Goal: Information Seeking & Learning: Compare options

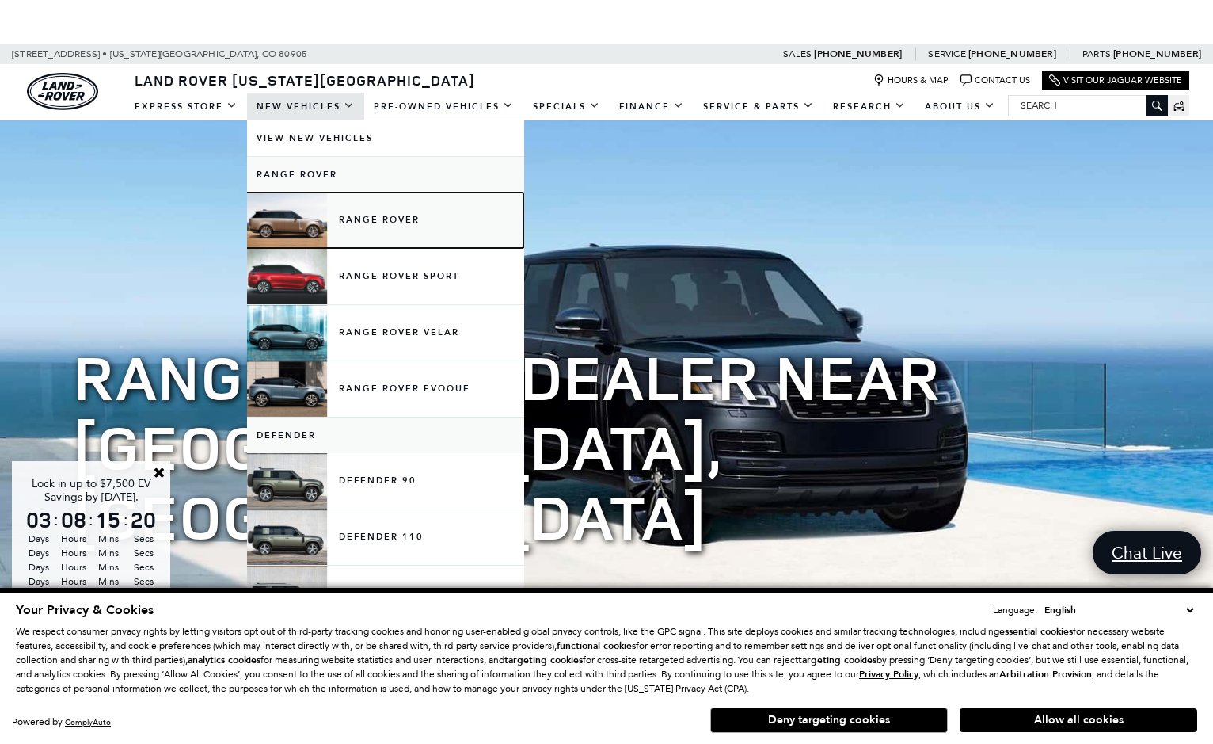
click at [349, 232] on link "Range Rover" at bounding box center [385, 219] width 277 height 55
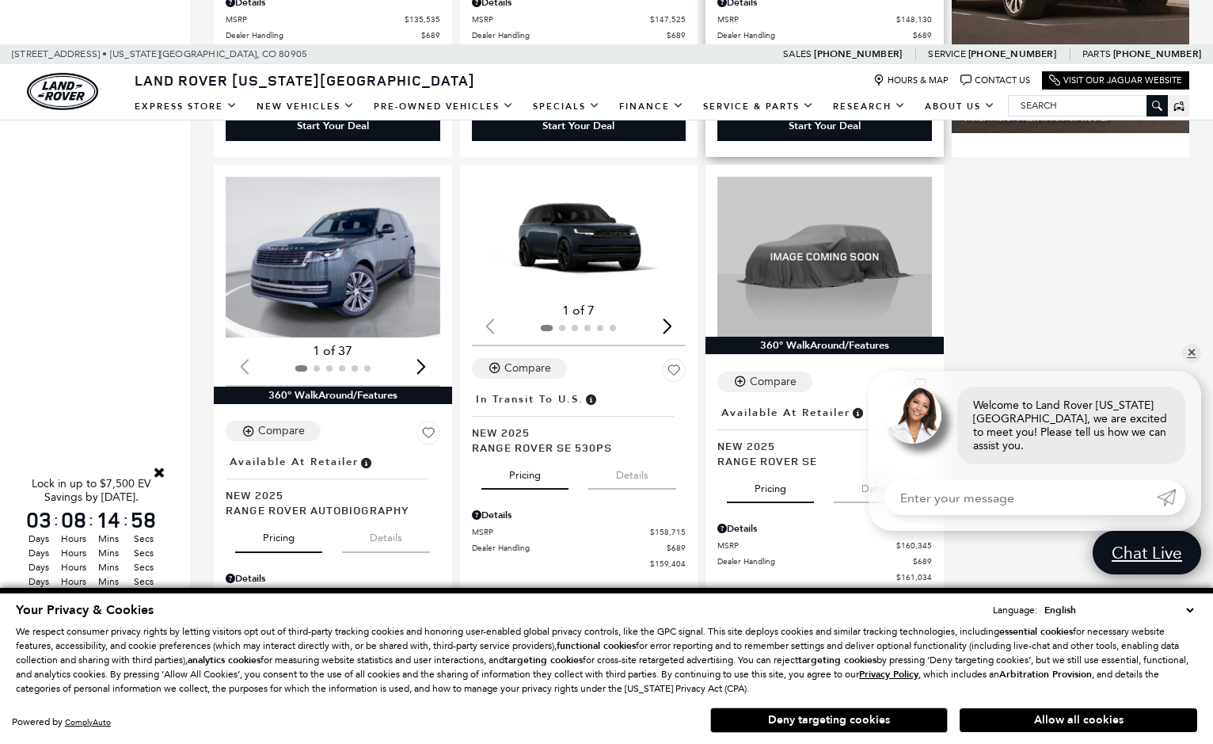
scroll to position [2100, 0]
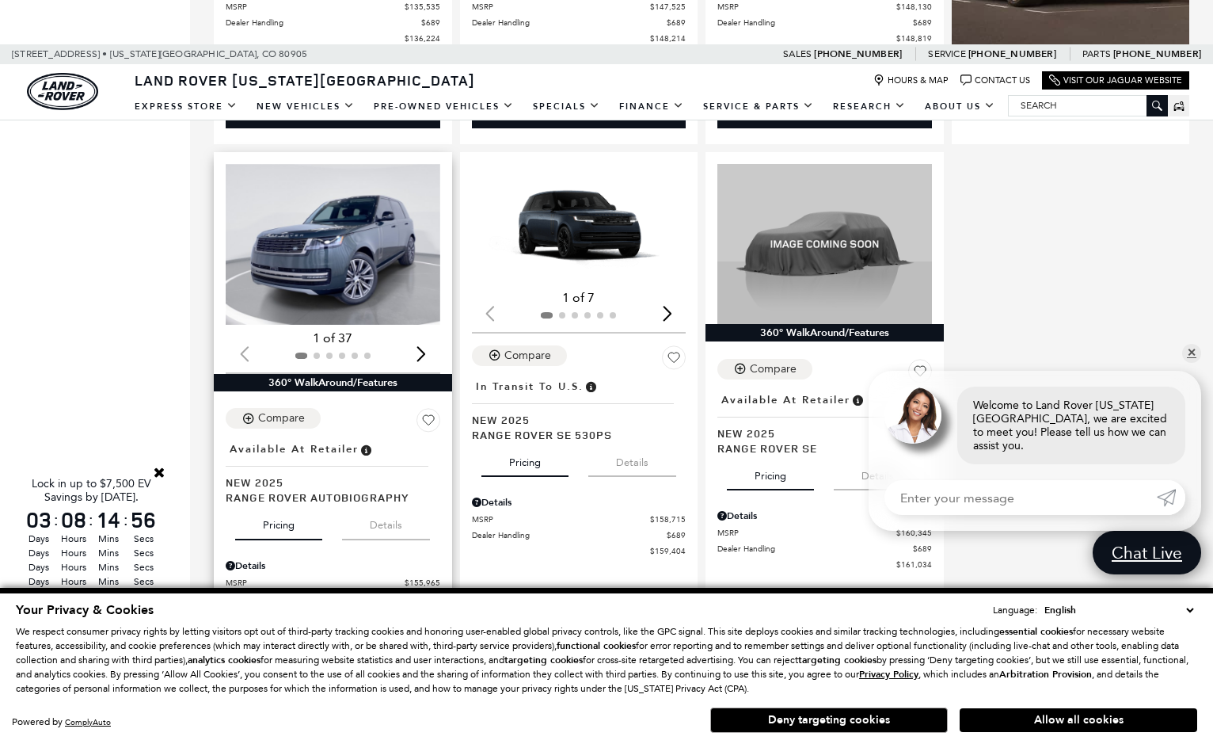
click at [383, 255] on img "1 / 2" at bounding box center [333, 244] width 215 height 161
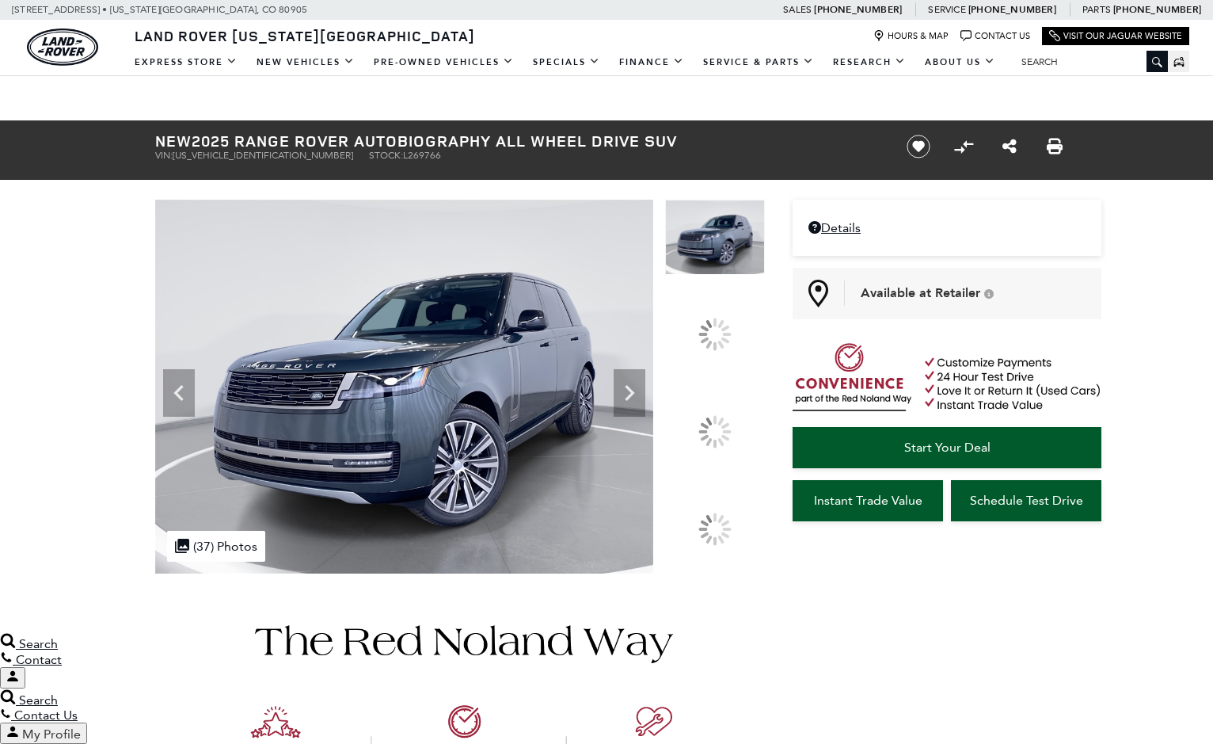
click at [646, 377] on icon at bounding box center [630, 393] width 32 height 32
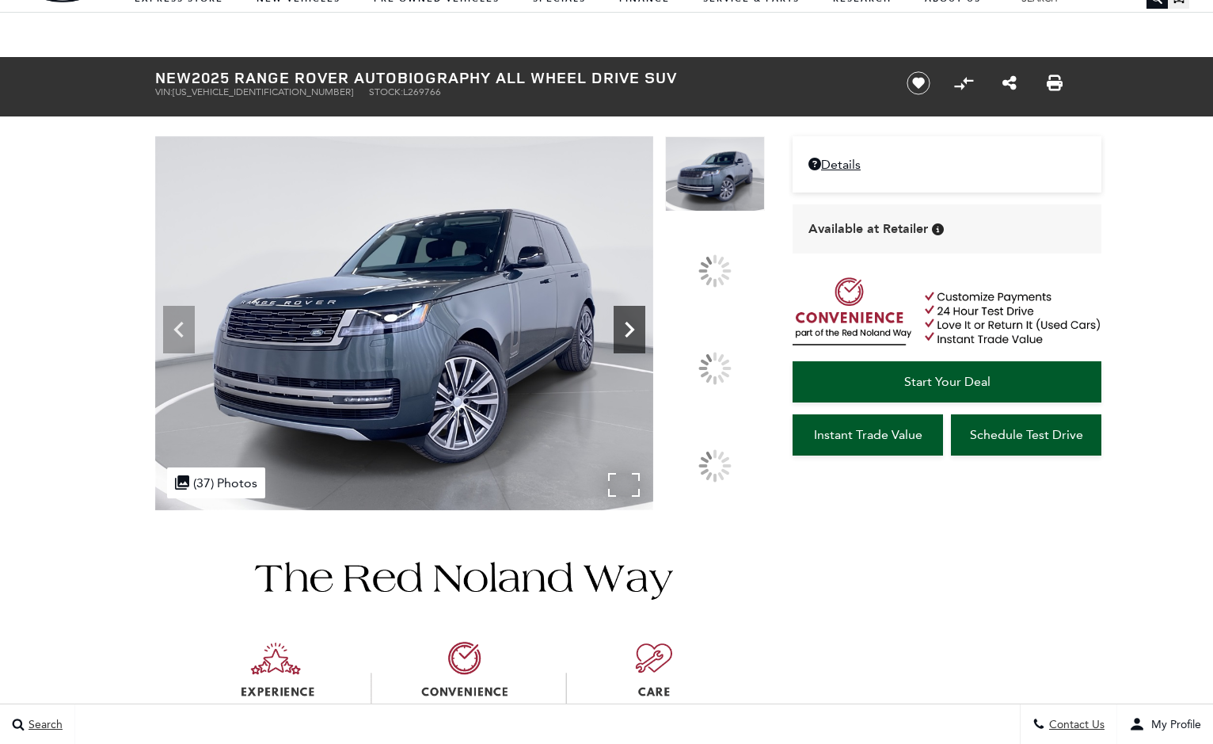
click at [635, 337] on icon at bounding box center [631, 330] width 10 height 16
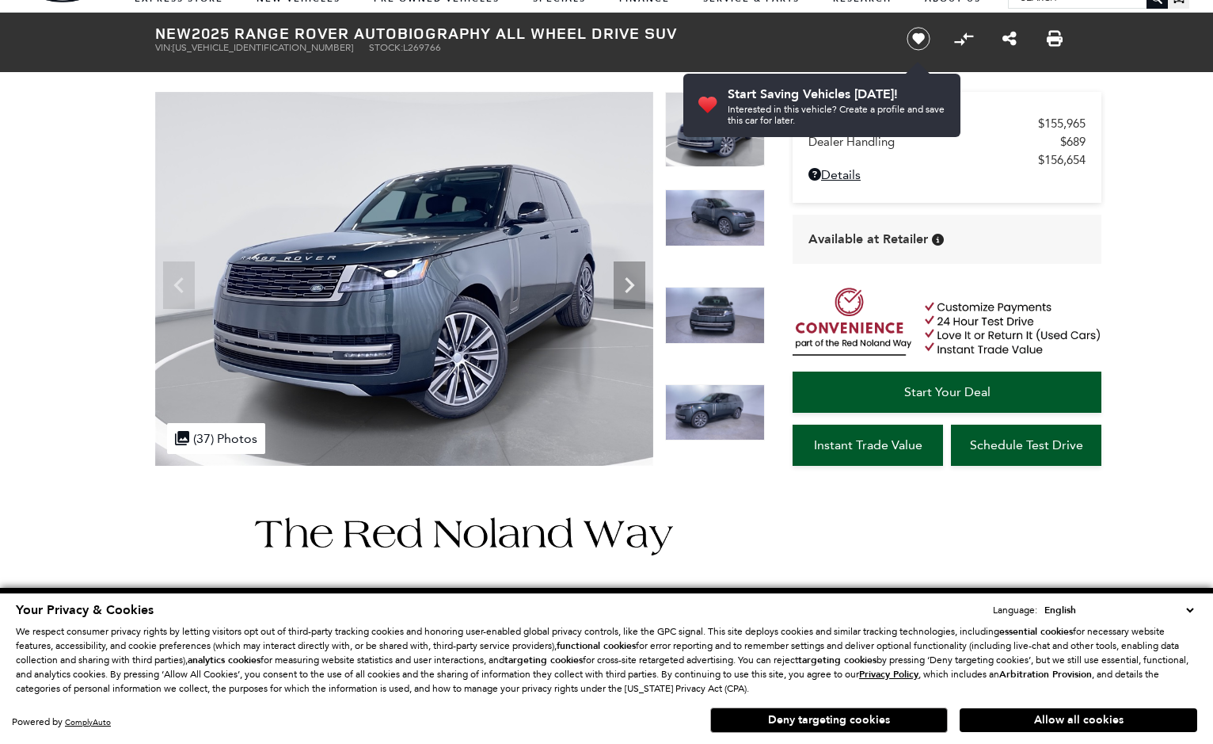
click at [707, 230] on img at bounding box center [715, 217] width 100 height 57
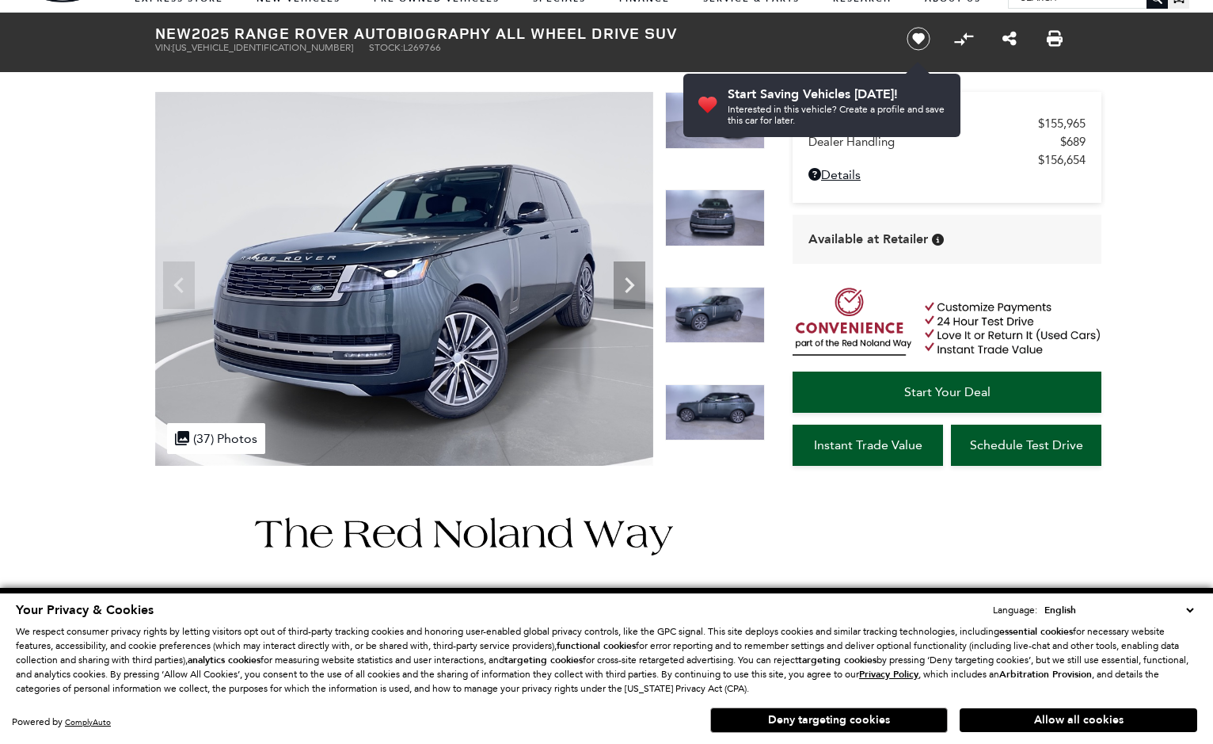
click at [702, 395] on img at bounding box center [715, 412] width 100 height 57
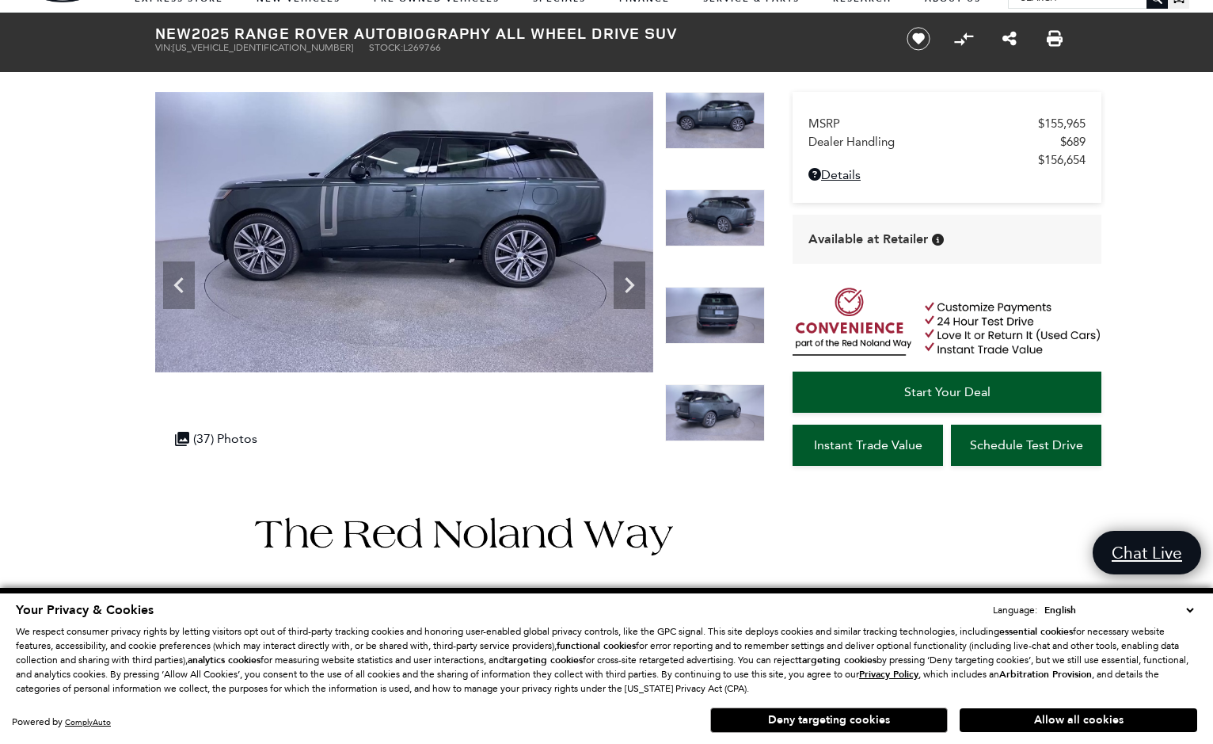
click at [709, 397] on img at bounding box center [715, 412] width 100 height 57
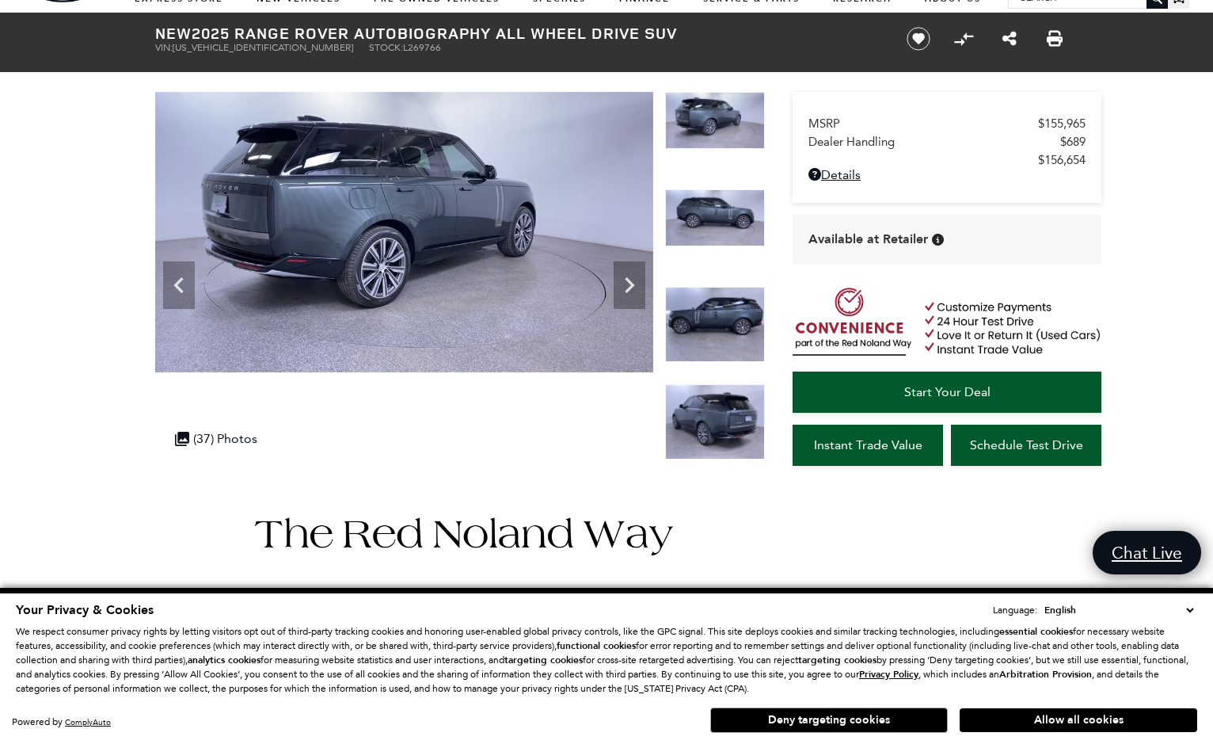
click at [709, 397] on img at bounding box center [715, 421] width 100 height 75
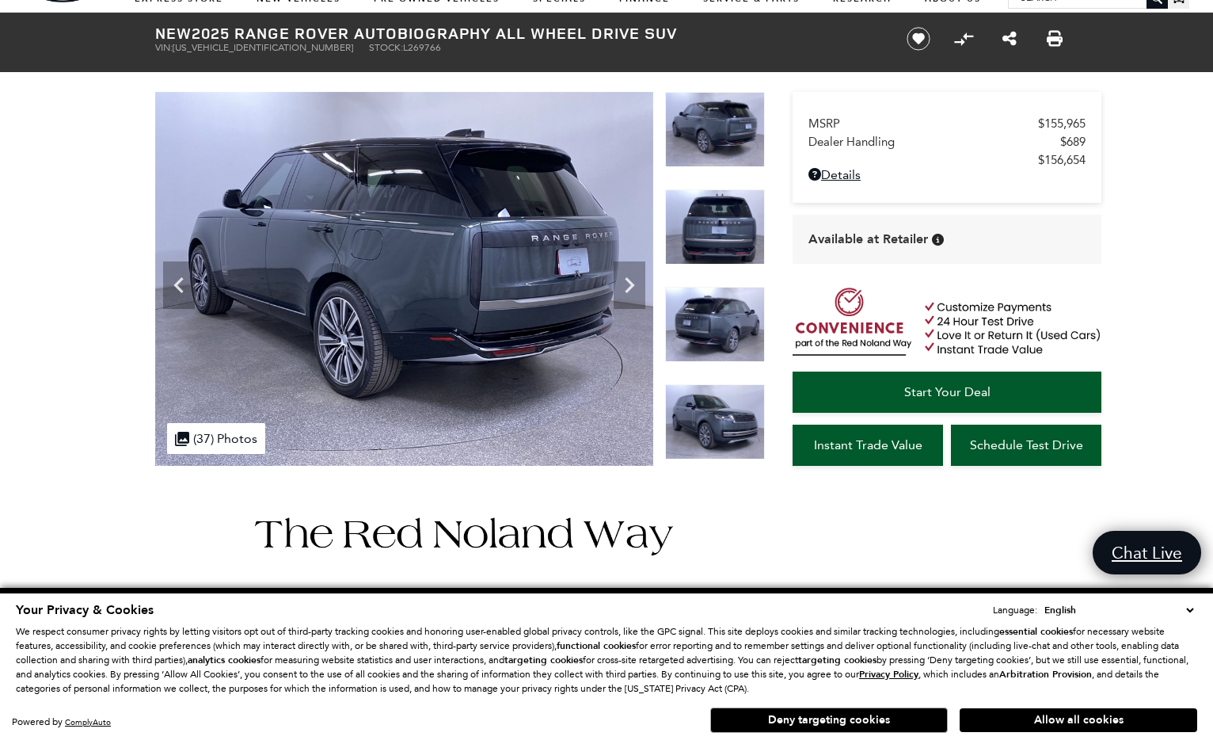
click at [709, 397] on img at bounding box center [715, 421] width 100 height 75
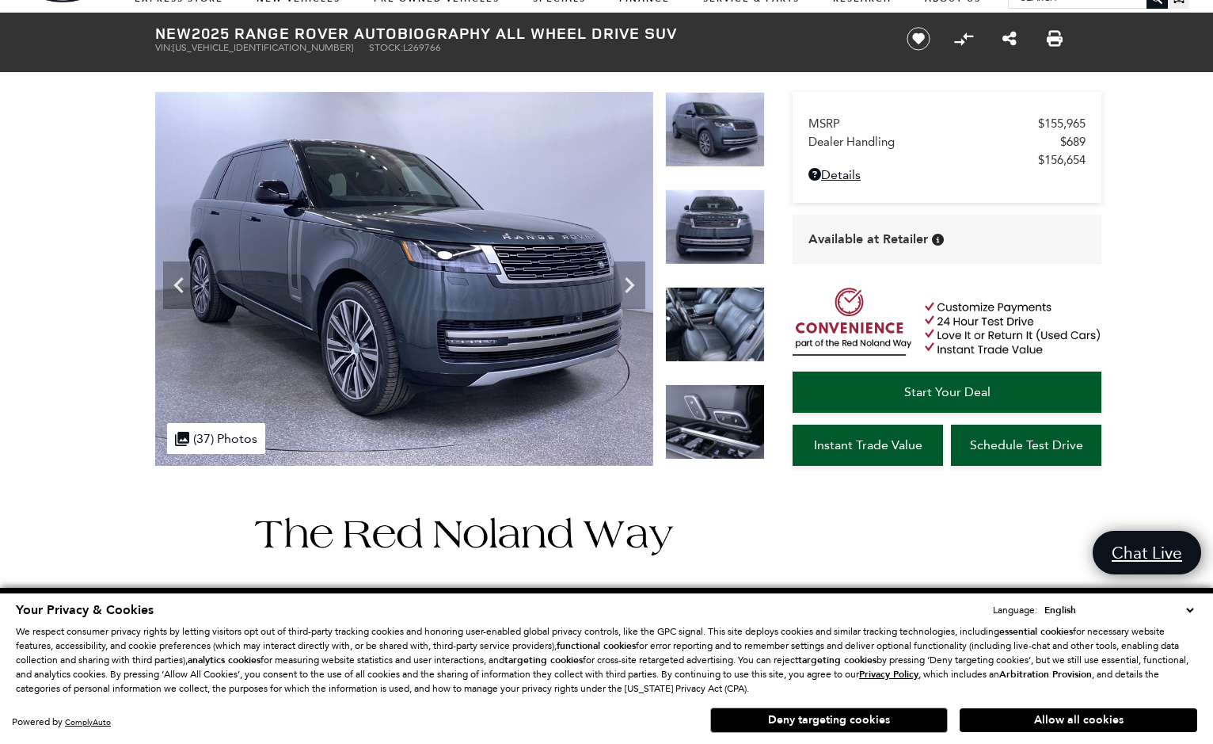
click at [702, 348] on img at bounding box center [715, 324] width 100 height 75
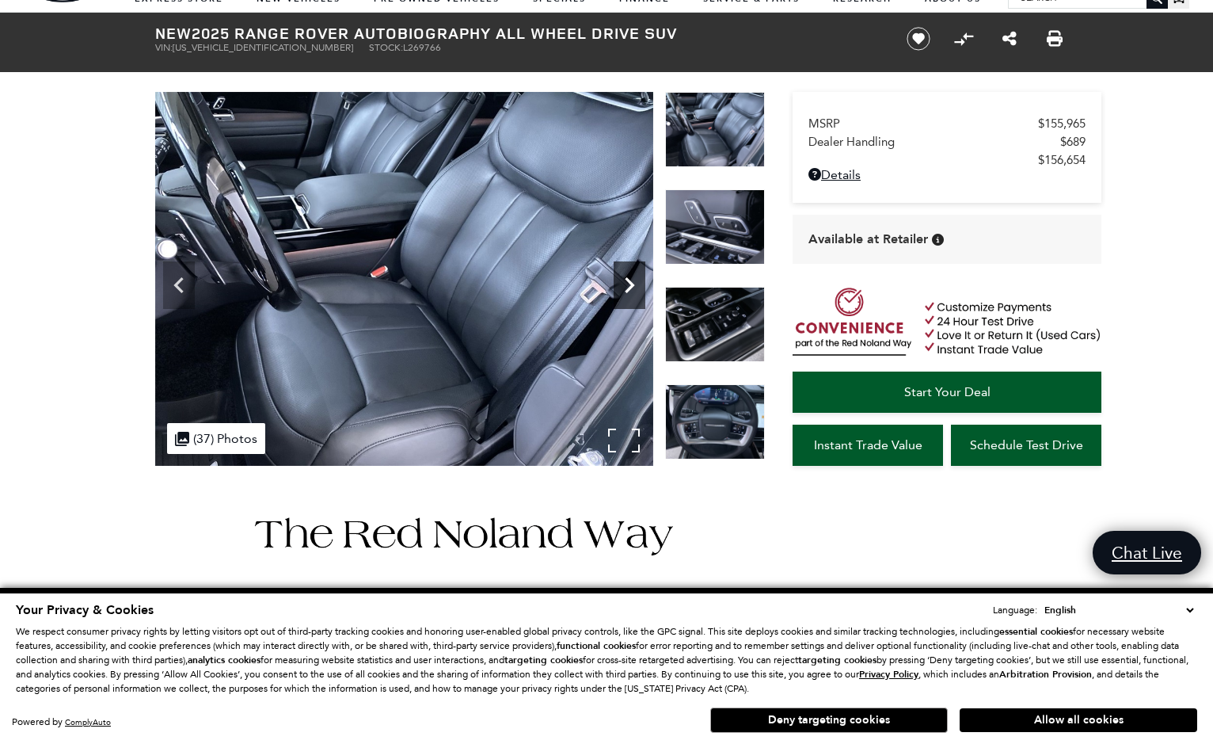
click at [627, 285] on icon "Next" at bounding box center [630, 285] width 32 height 32
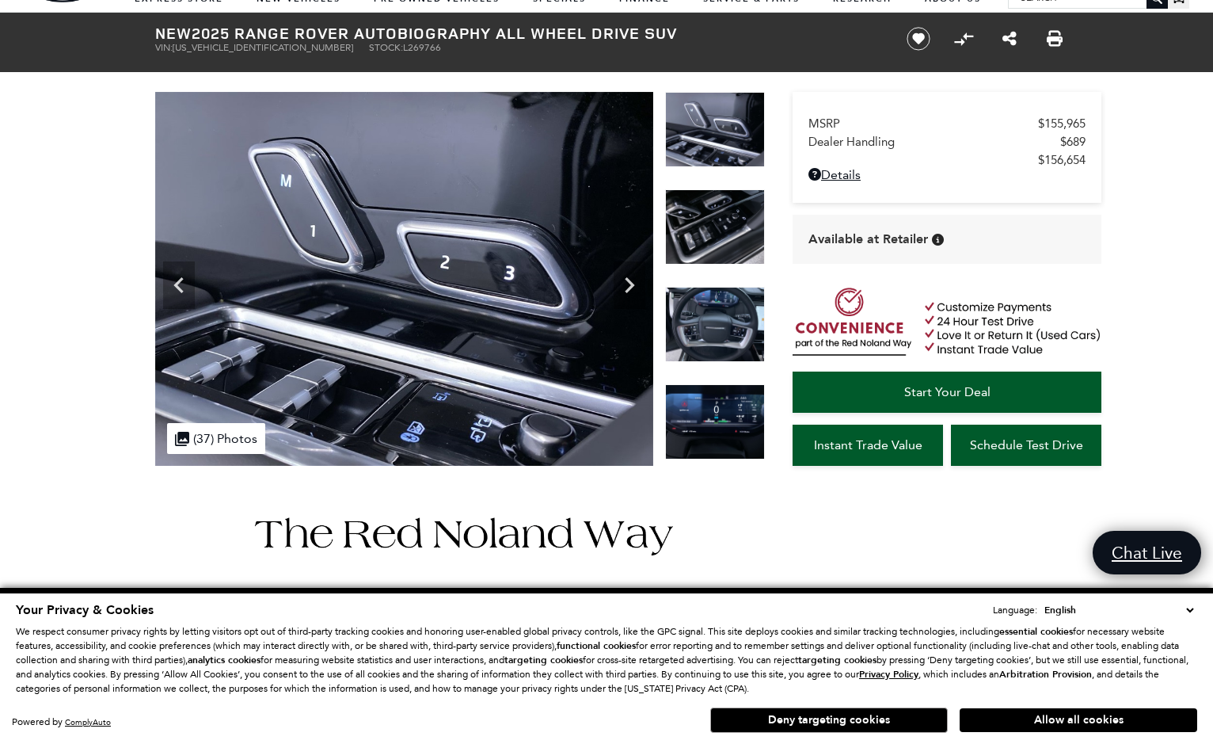
click at [719, 236] on img at bounding box center [715, 226] width 100 height 75
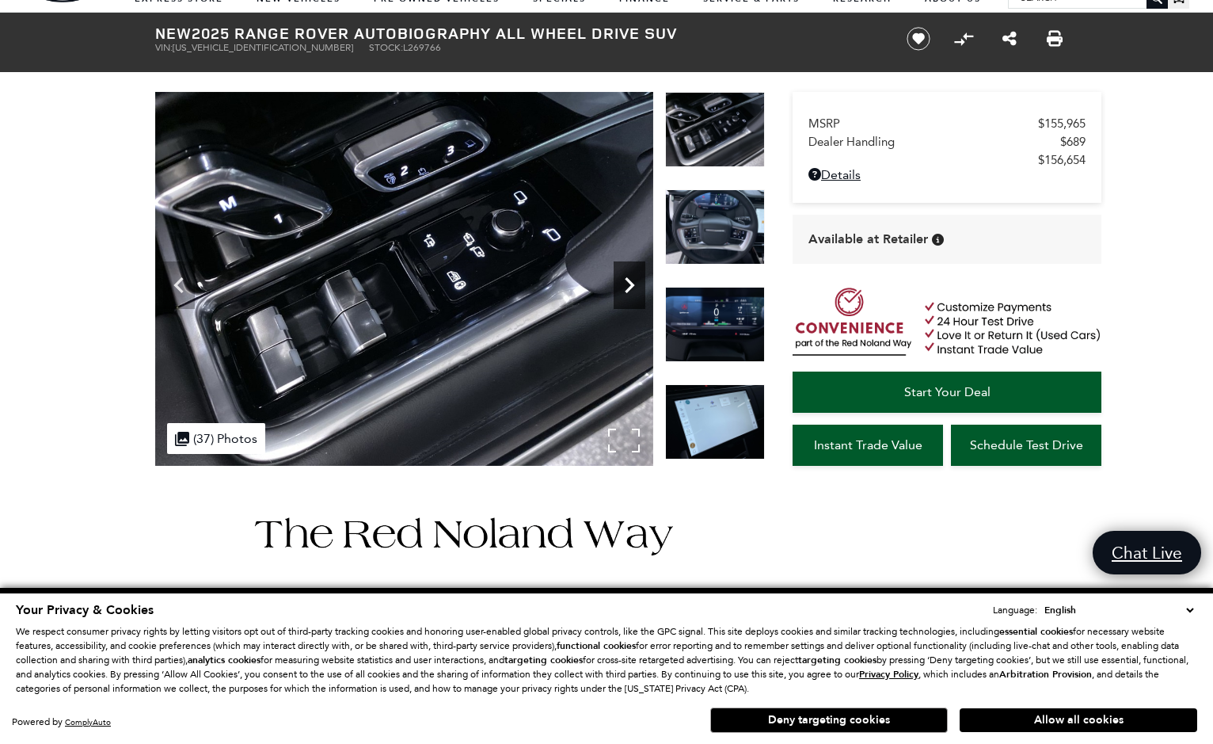
click at [626, 278] on icon "Next" at bounding box center [630, 285] width 32 height 32
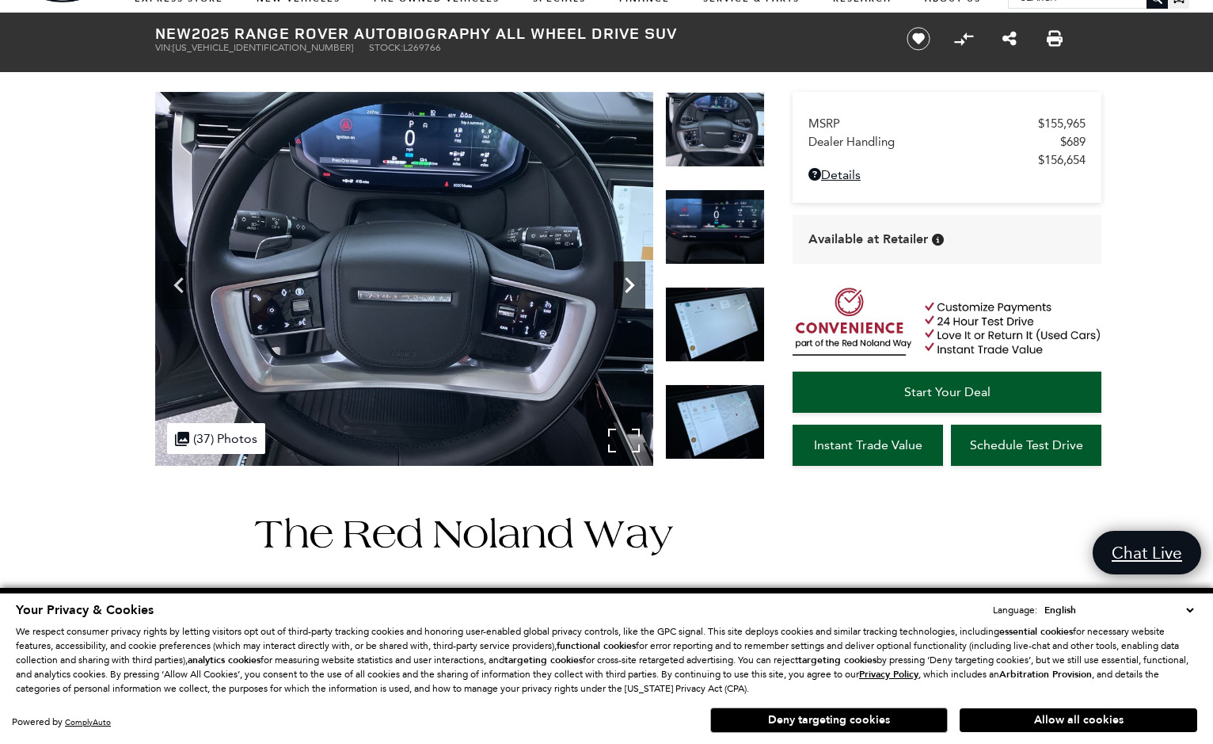
click at [626, 278] on icon "Next" at bounding box center [630, 285] width 32 height 32
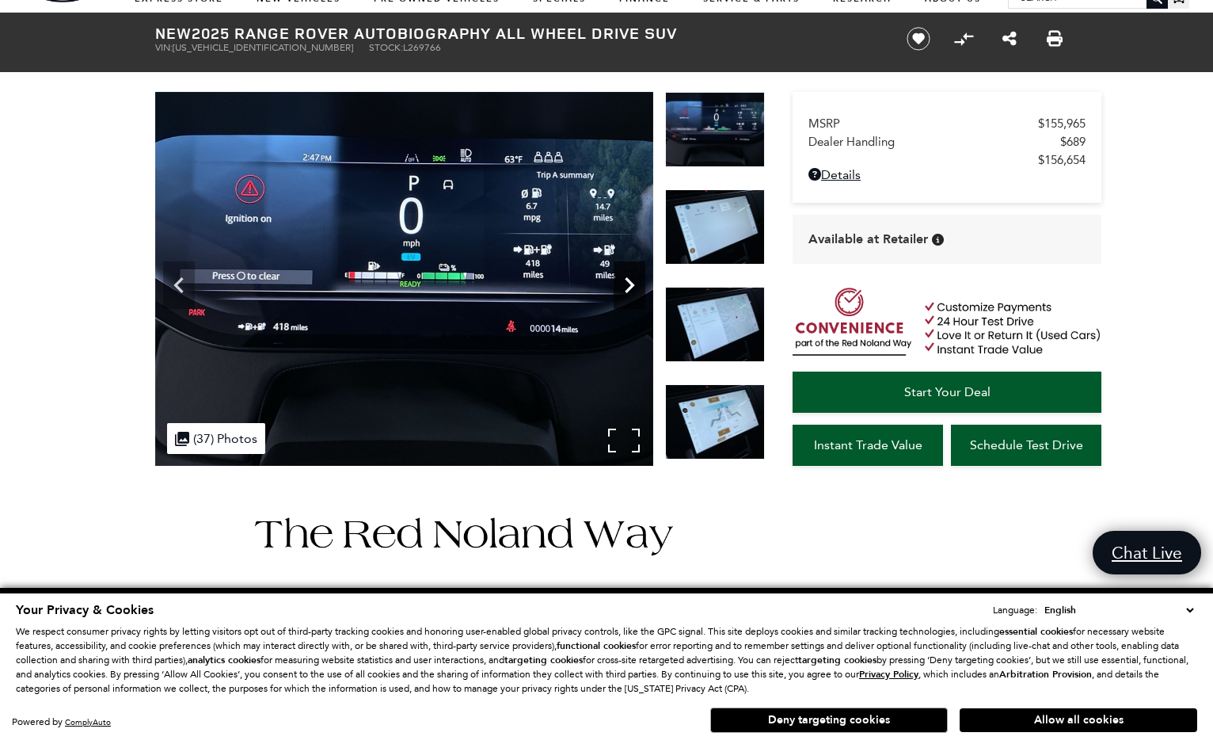
click at [626, 278] on icon "Next" at bounding box center [630, 285] width 32 height 32
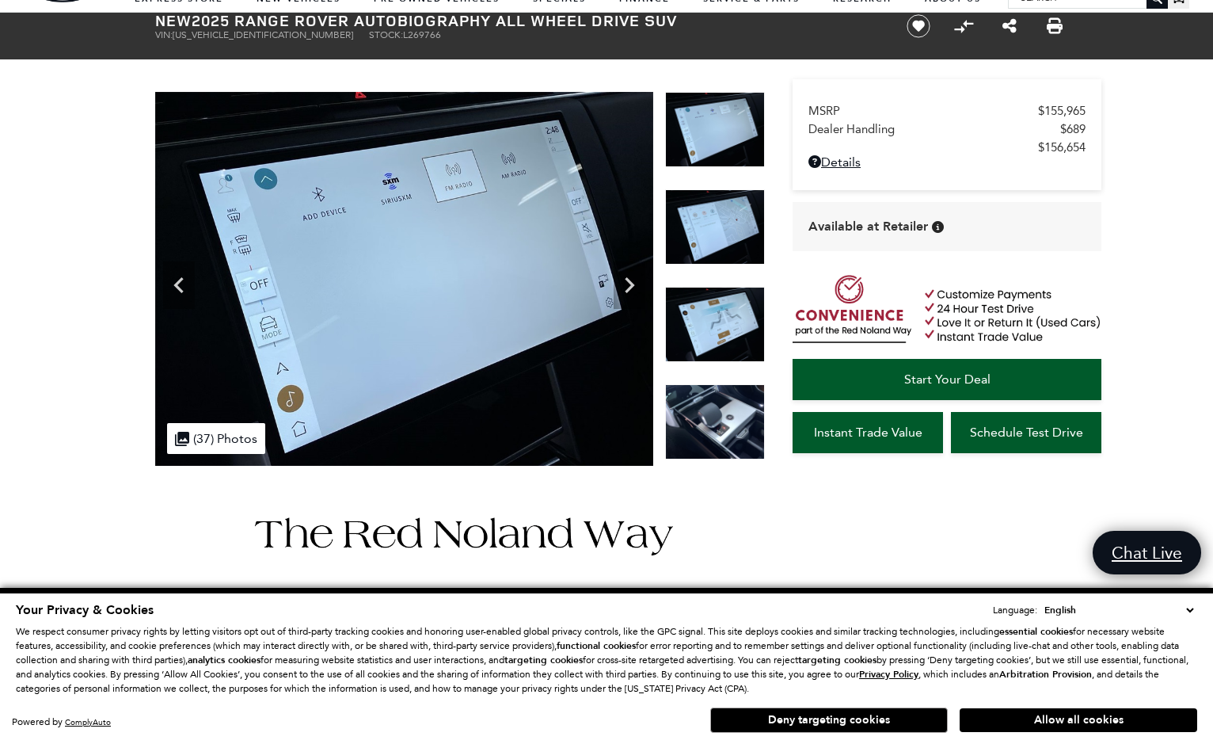
scroll to position [177, 0]
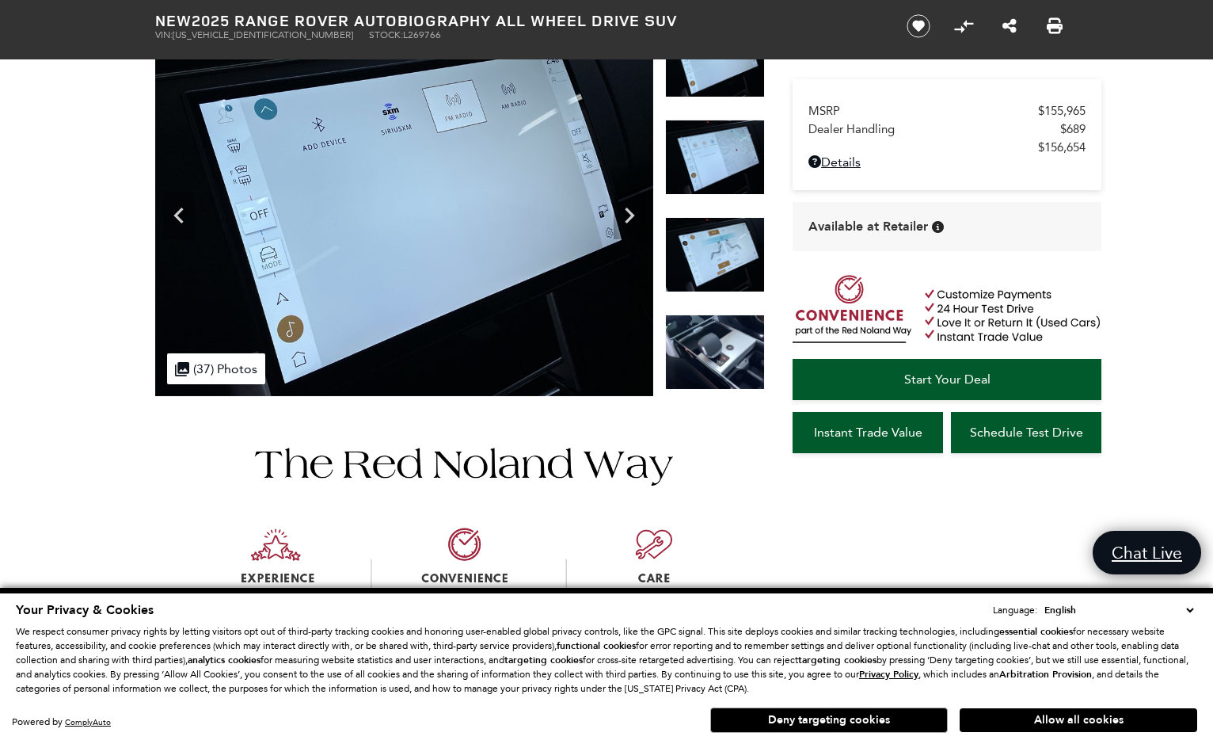
click at [699, 347] on img at bounding box center [715, 351] width 100 height 75
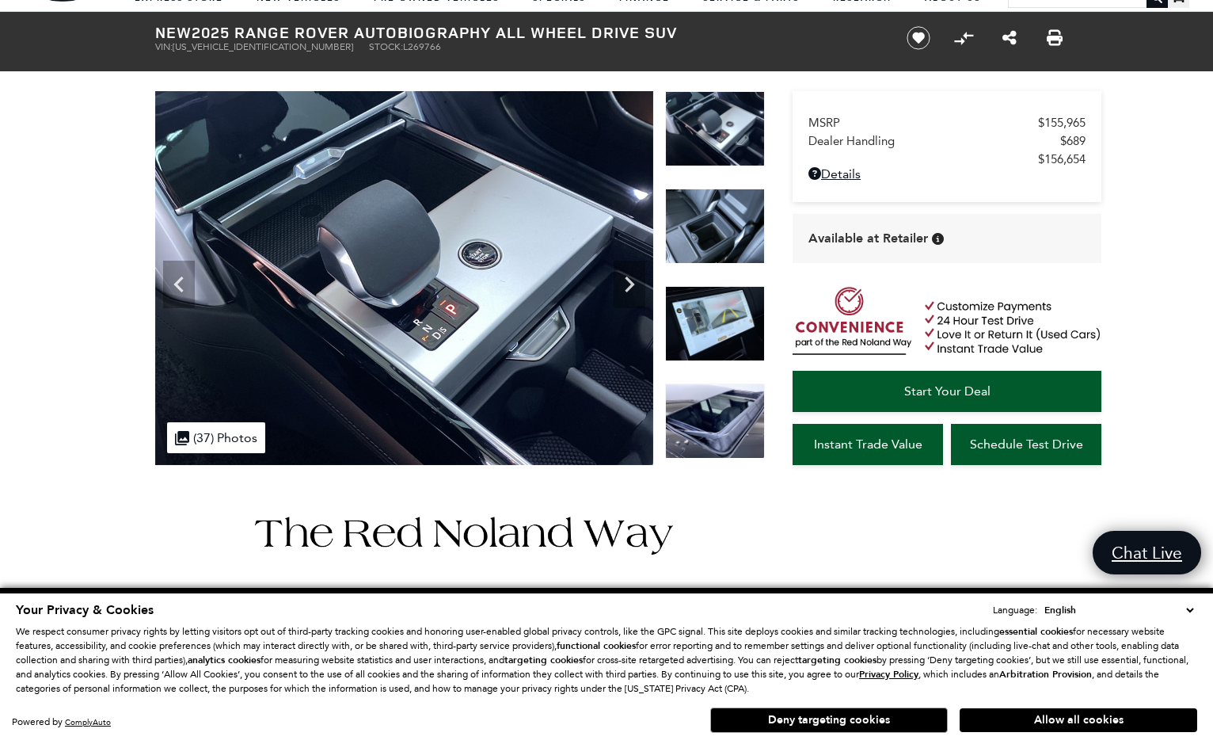
scroll to position [105, 0]
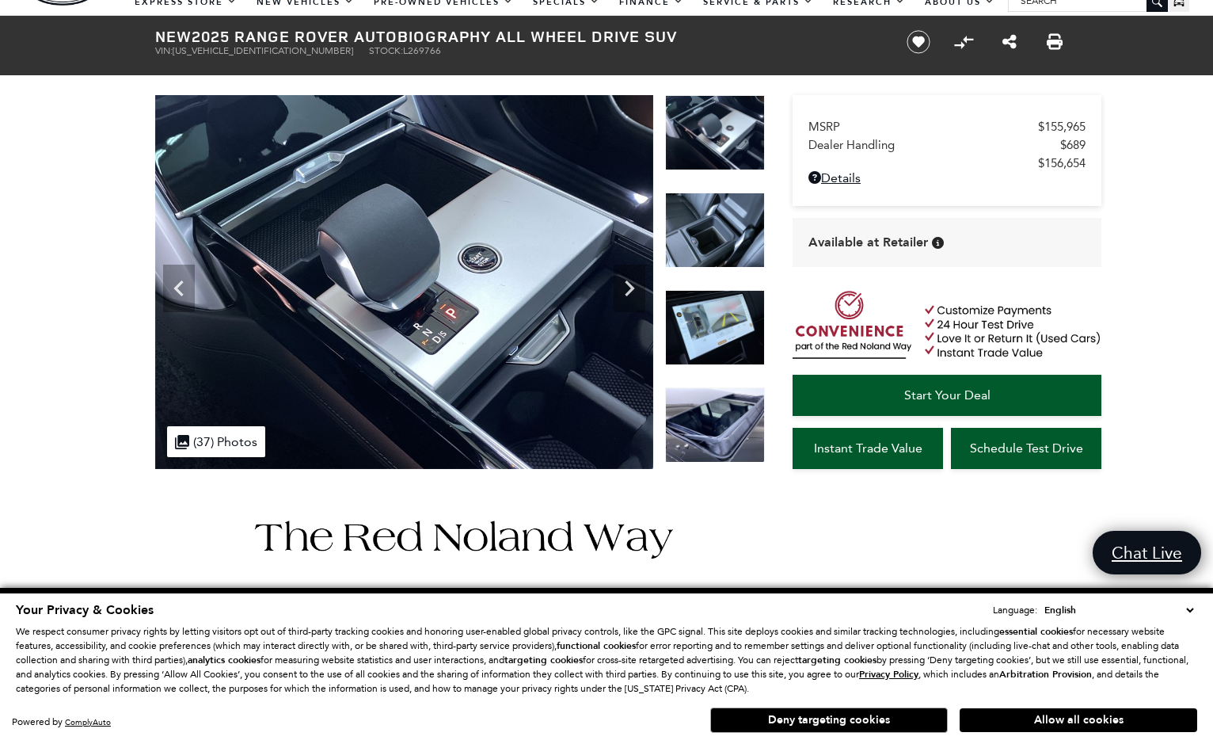
click at [706, 394] on img at bounding box center [715, 424] width 100 height 75
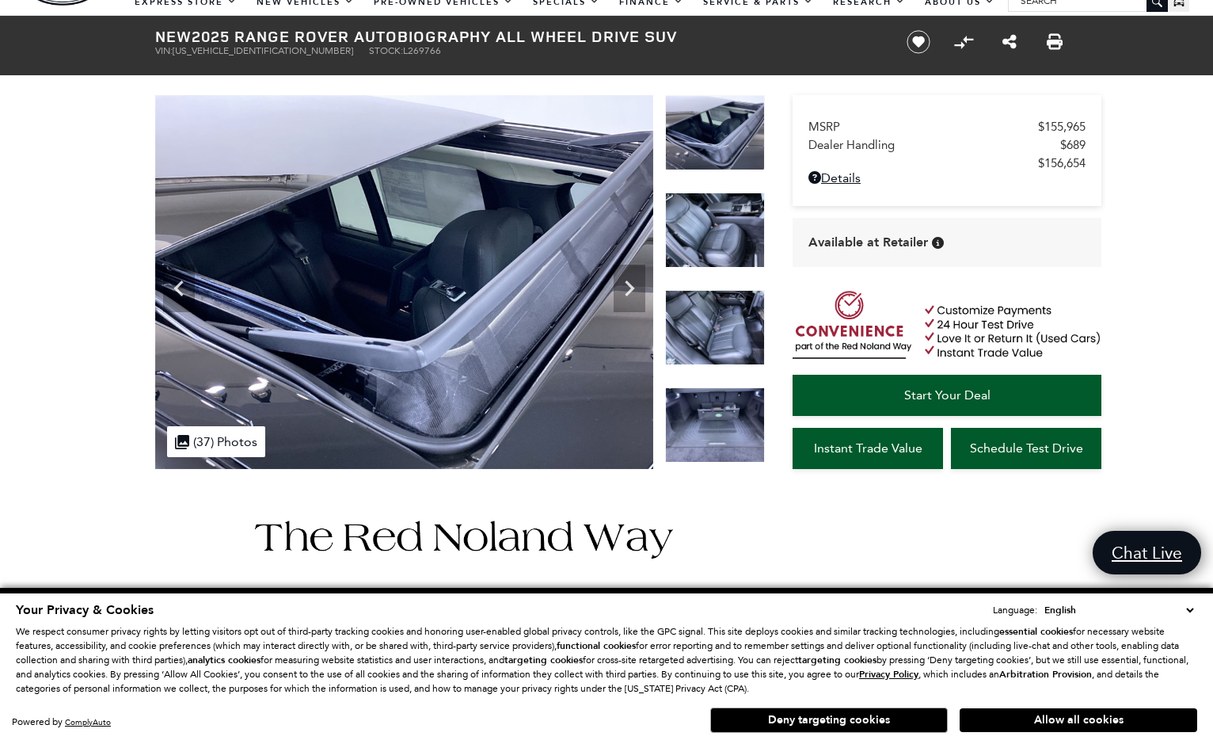
click at [724, 221] on img at bounding box center [715, 229] width 100 height 75
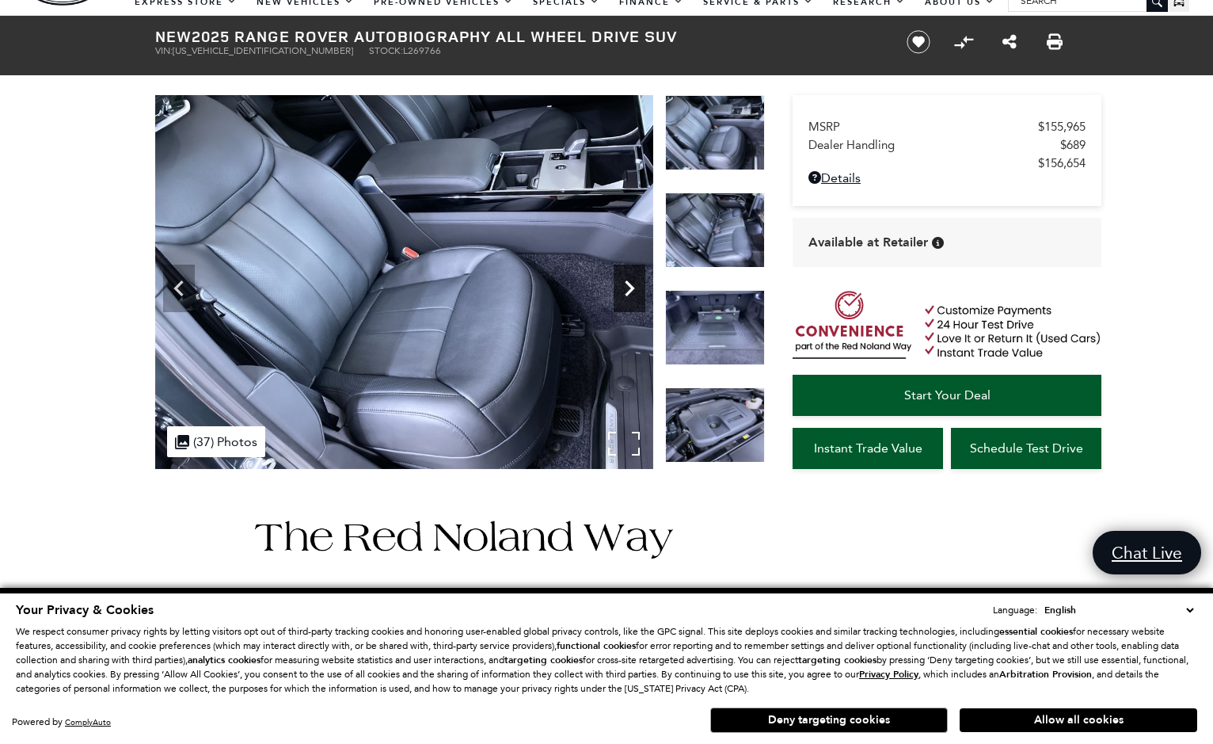
click at [630, 282] on icon "Next" at bounding box center [630, 288] width 32 height 32
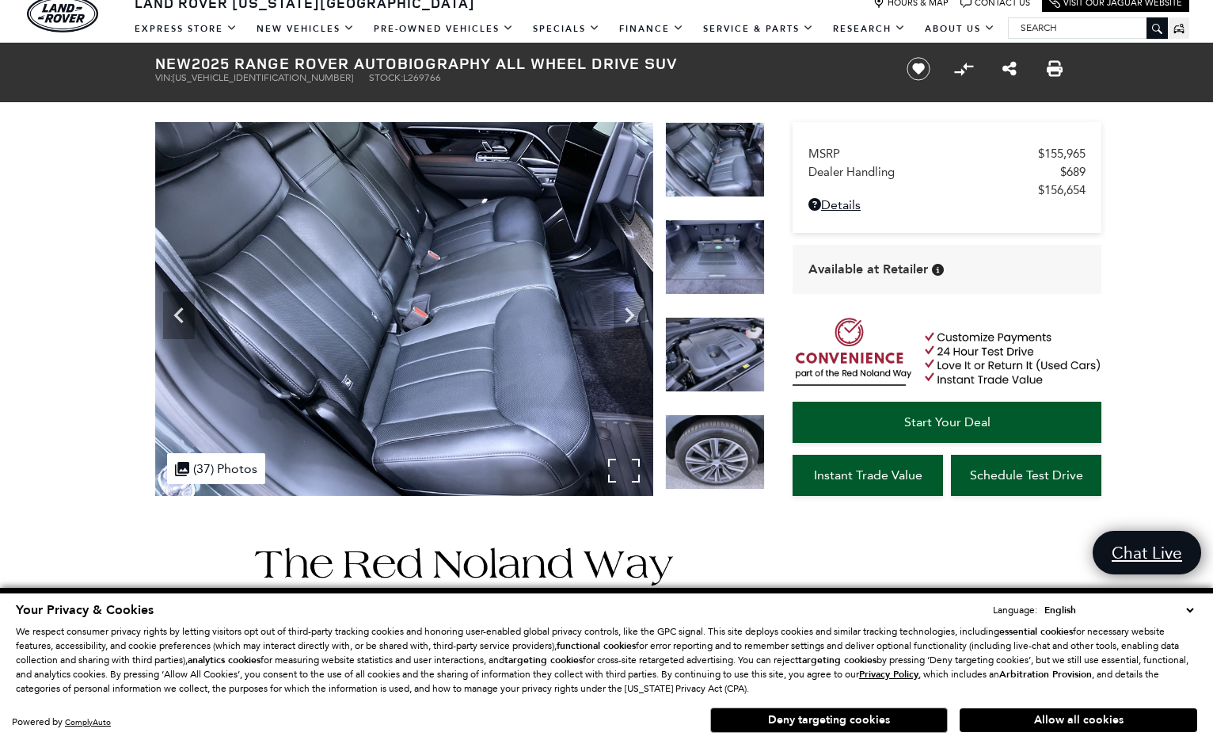
scroll to position [75, 0]
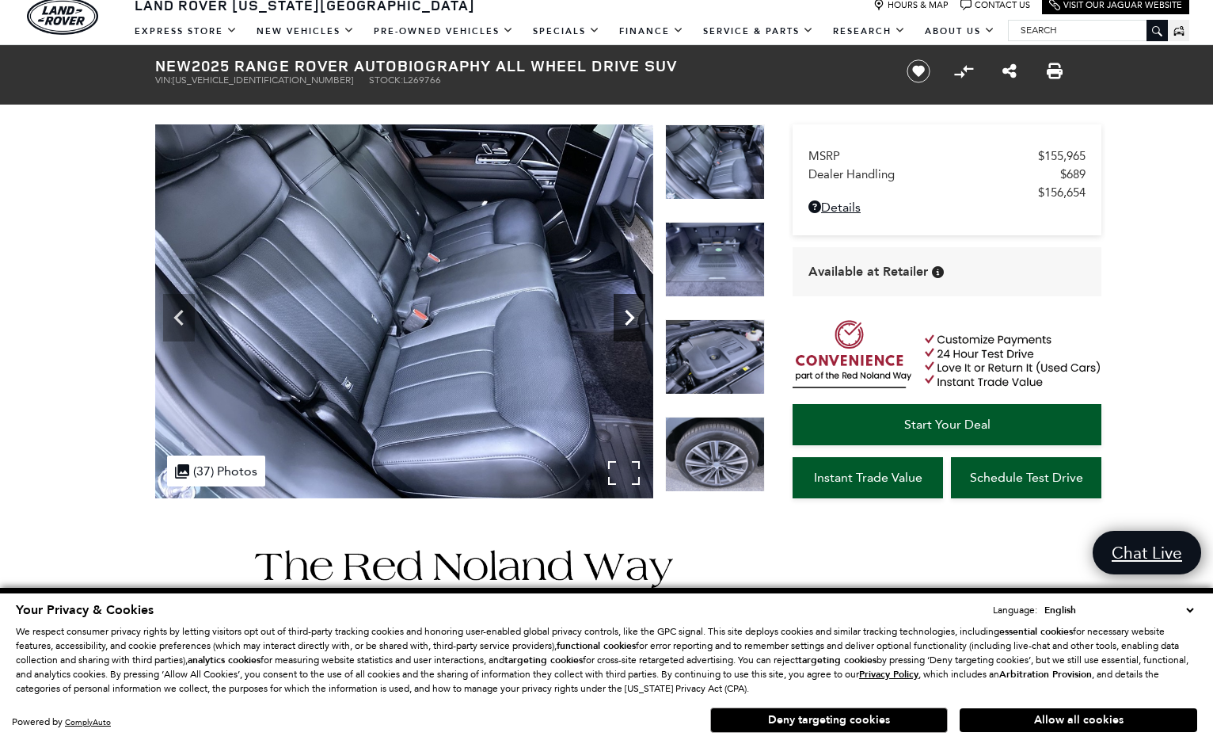
click at [625, 321] on icon "Next" at bounding box center [630, 318] width 32 height 32
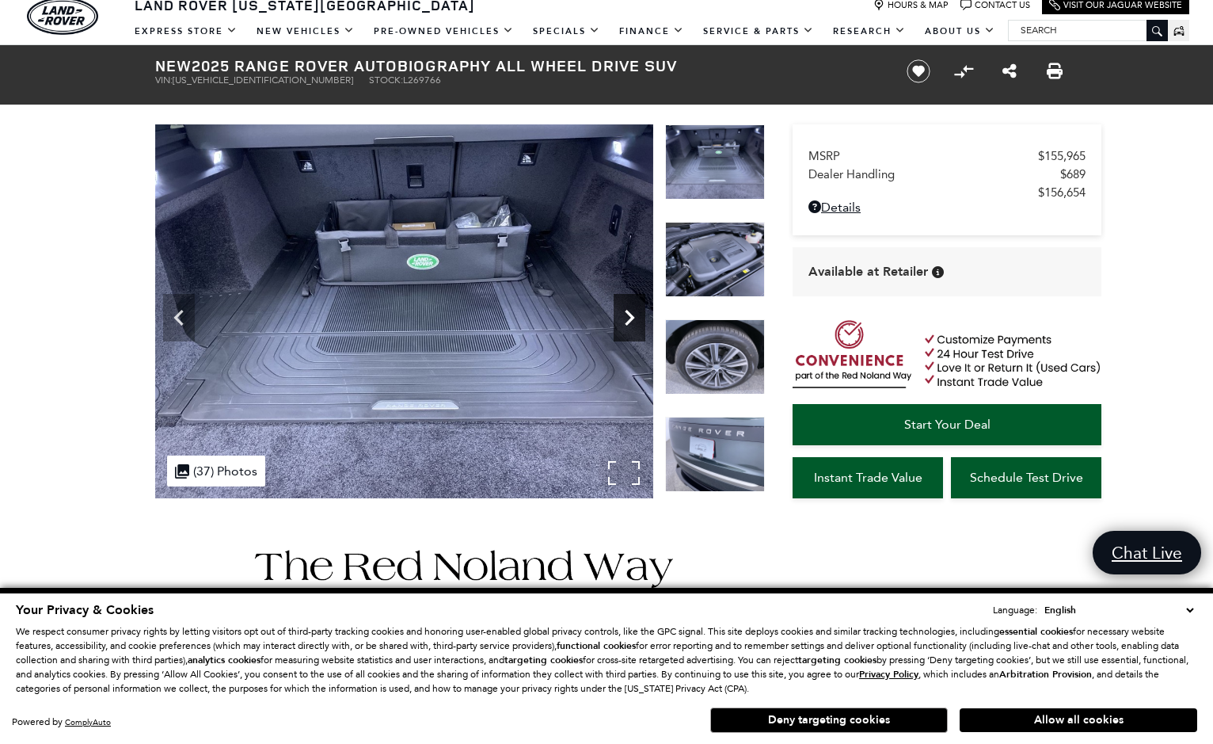
click at [625, 320] on icon "Next" at bounding box center [630, 318] width 32 height 32
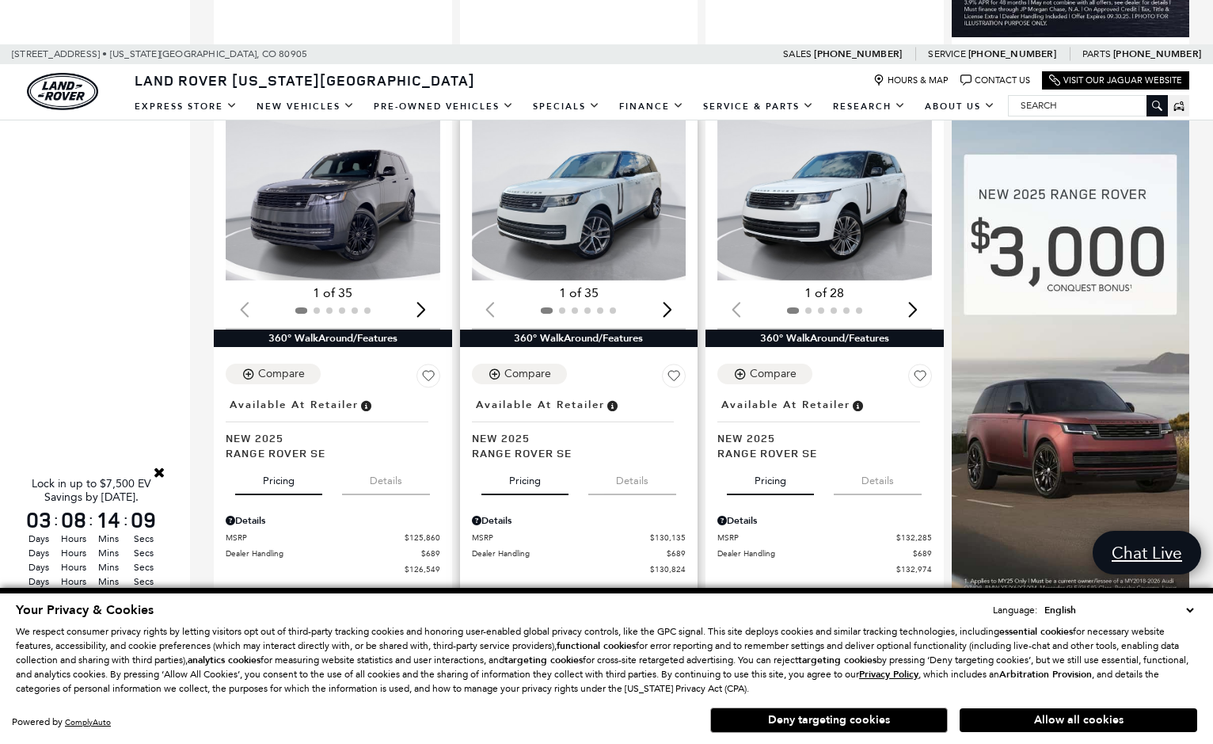
scroll to position [987, 0]
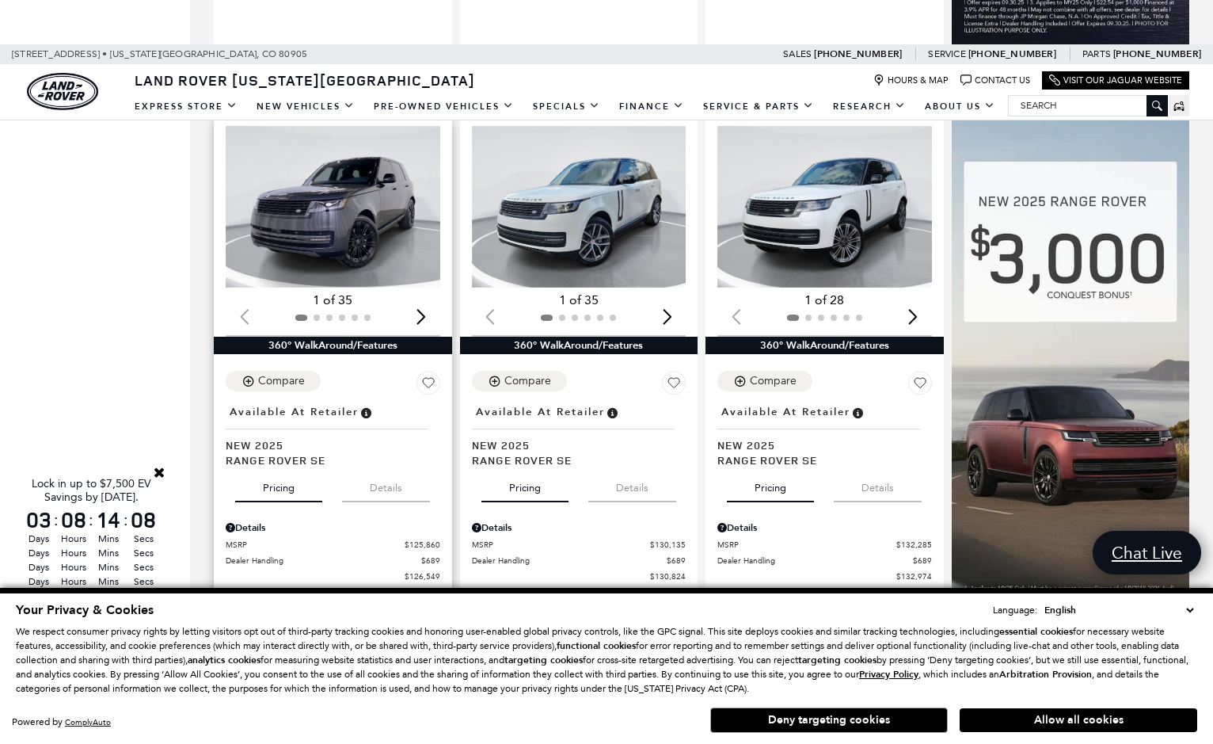
click at [398, 224] on img "1 / 2" at bounding box center [333, 206] width 215 height 161
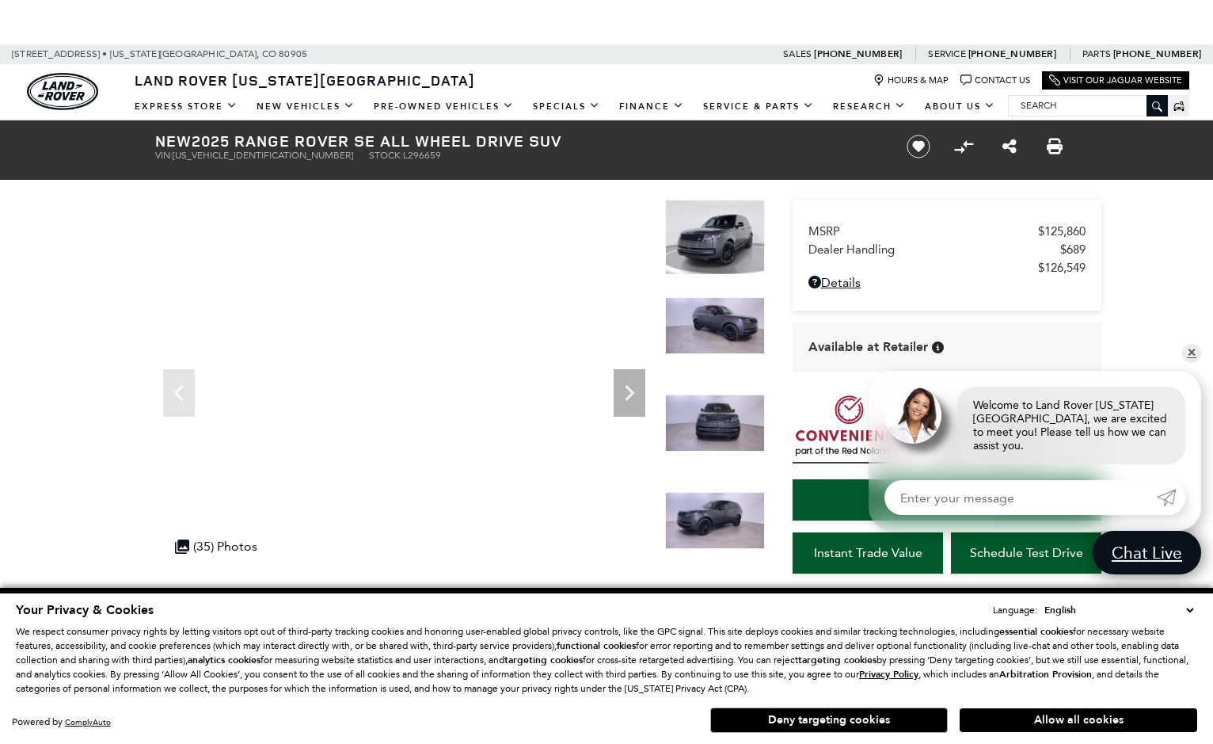
click at [726, 337] on img at bounding box center [715, 325] width 100 height 57
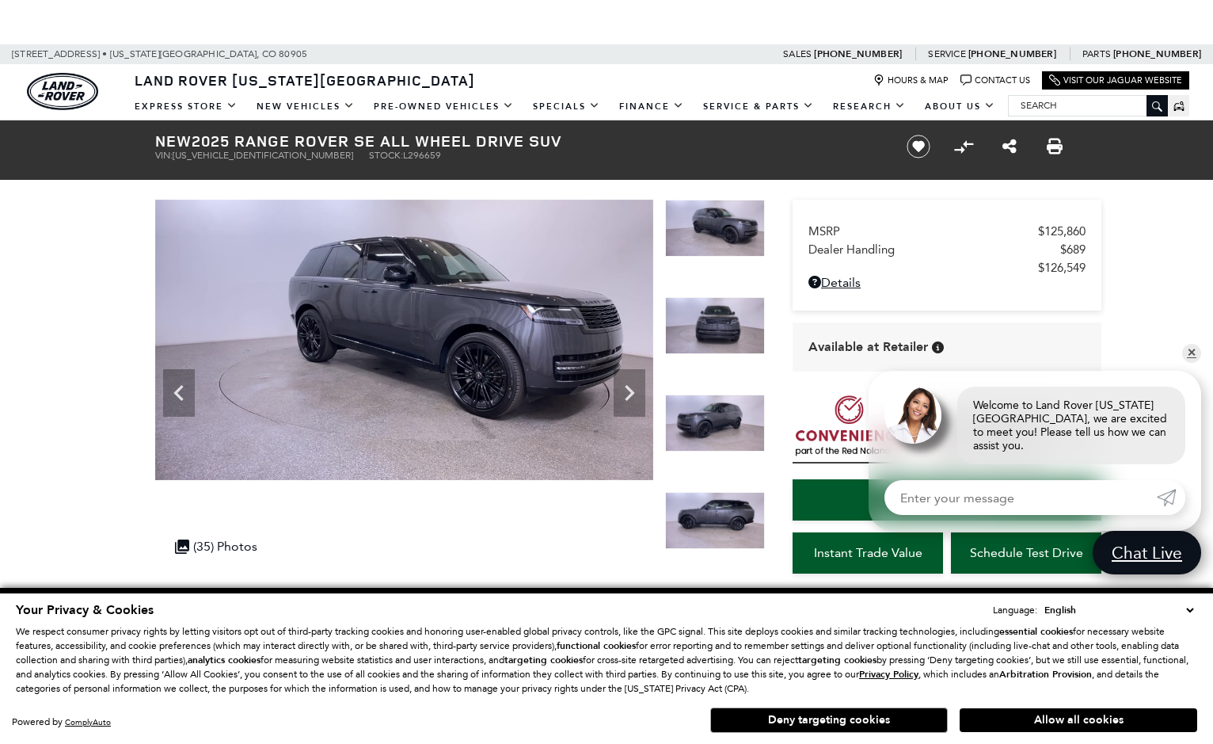
click at [714, 405] on img at bounding box center [715, 422] width 100 height 57
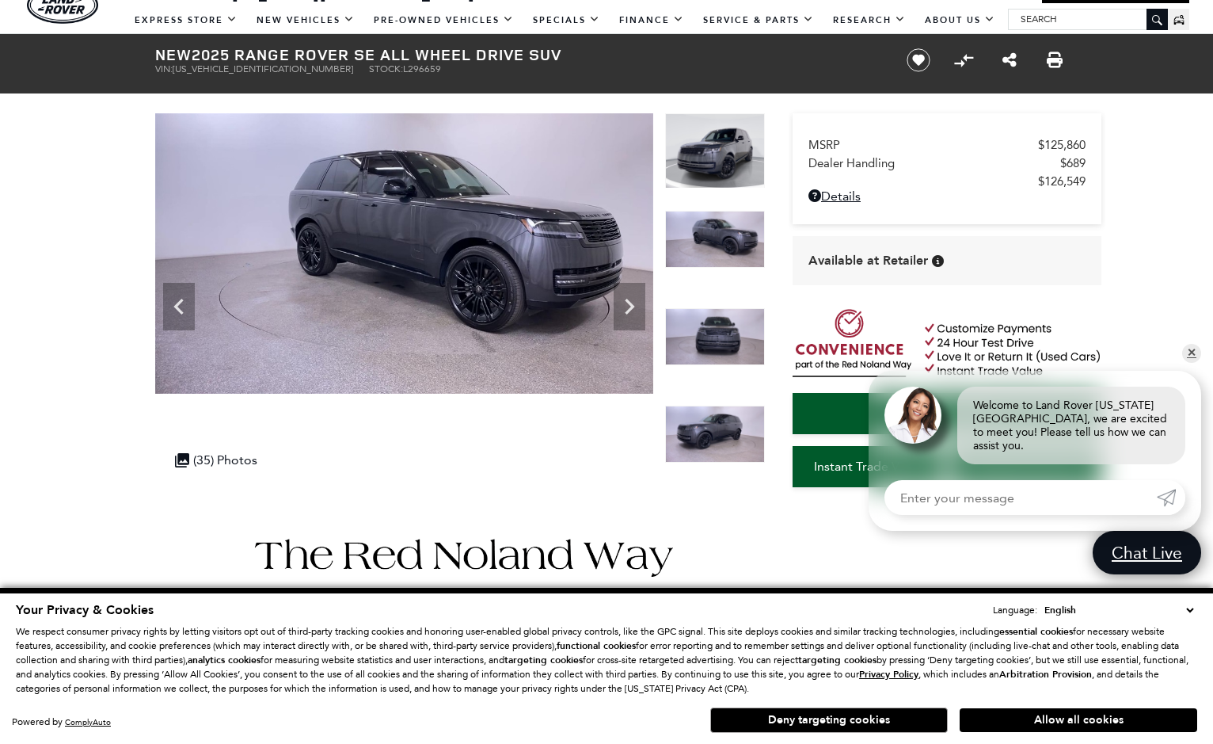
scroll to position [116, 0]
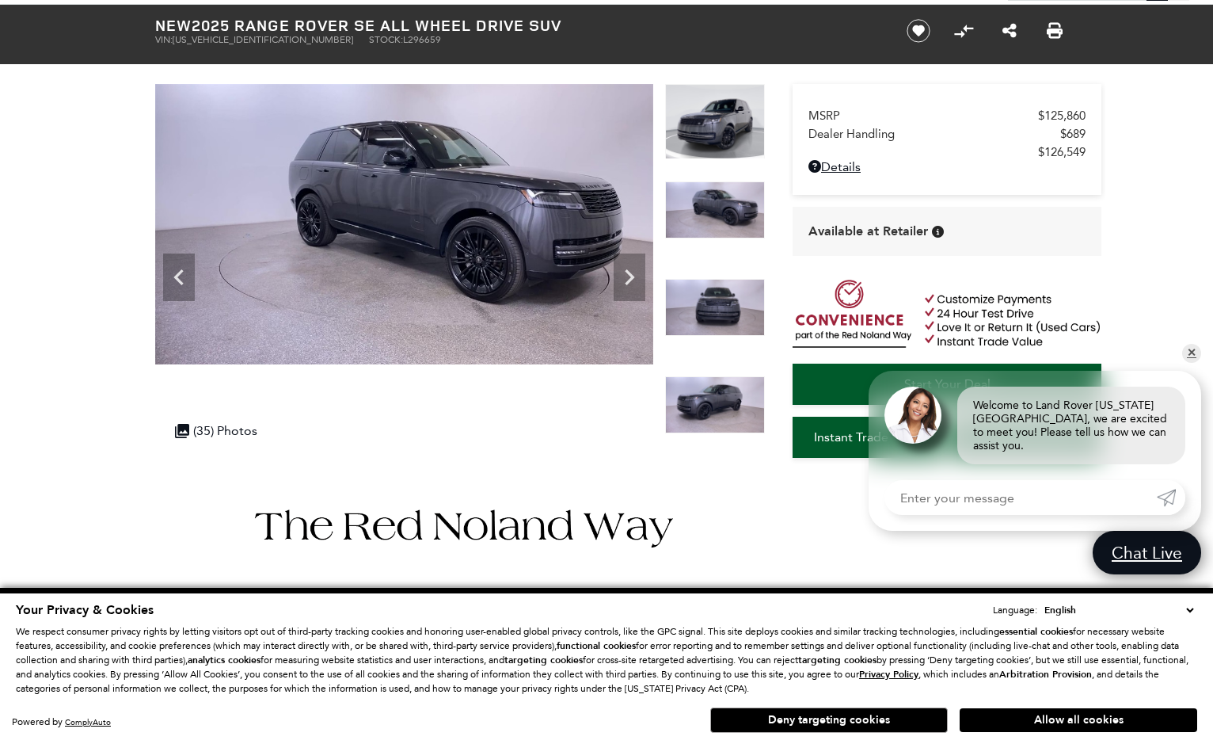
click at [714, 405] on img at bounding box center [715, 404] width 100 height 57
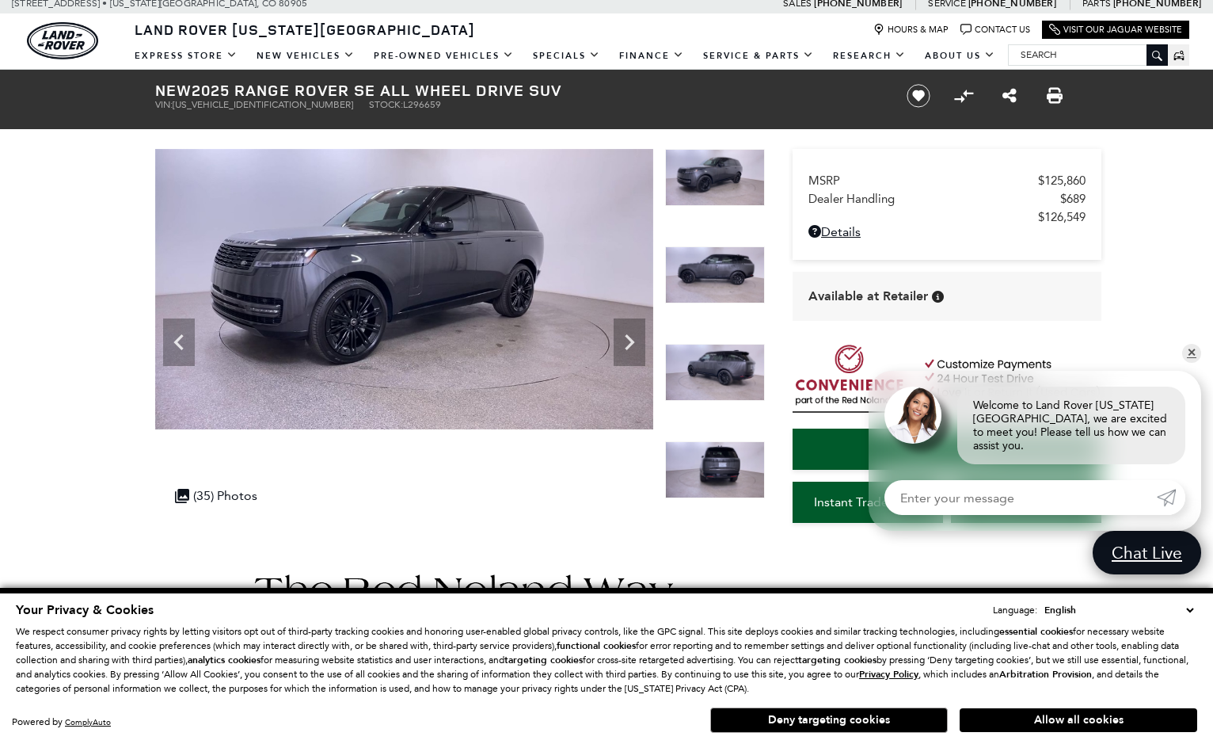
scroll to position [47, 0]
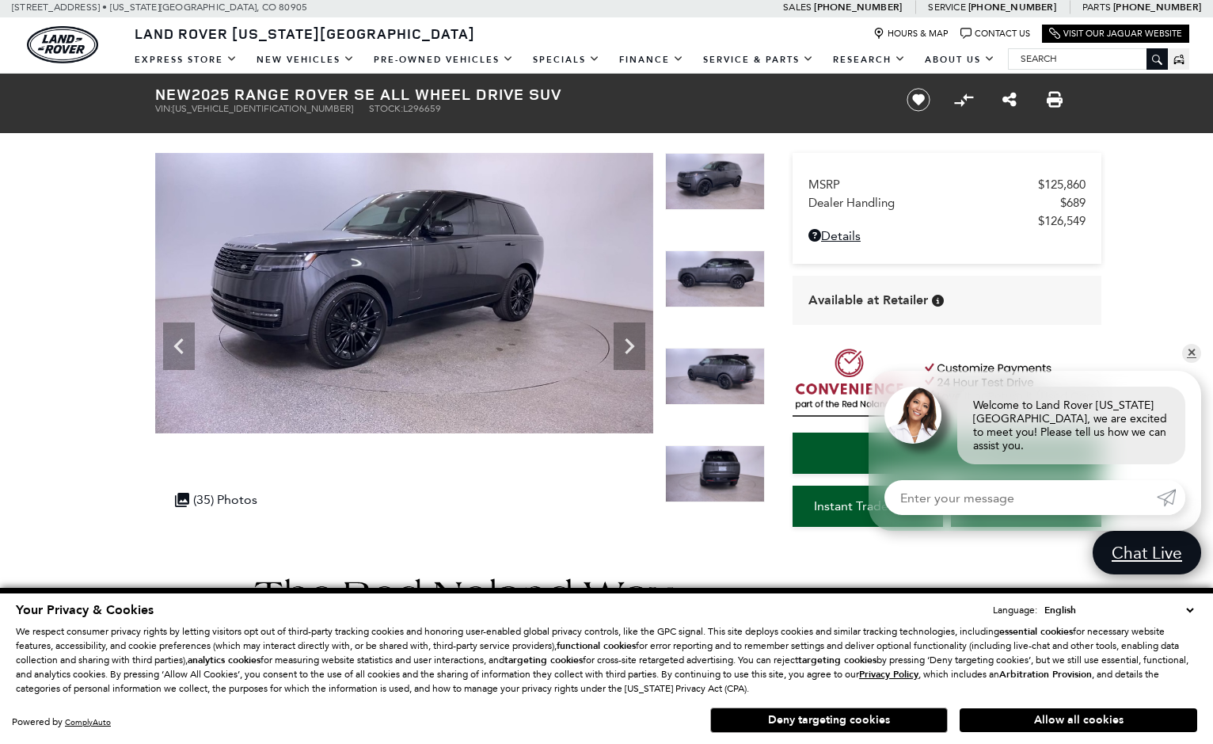
click at [712, 475] on img at bounding box center [715, 473] width 100 height 57
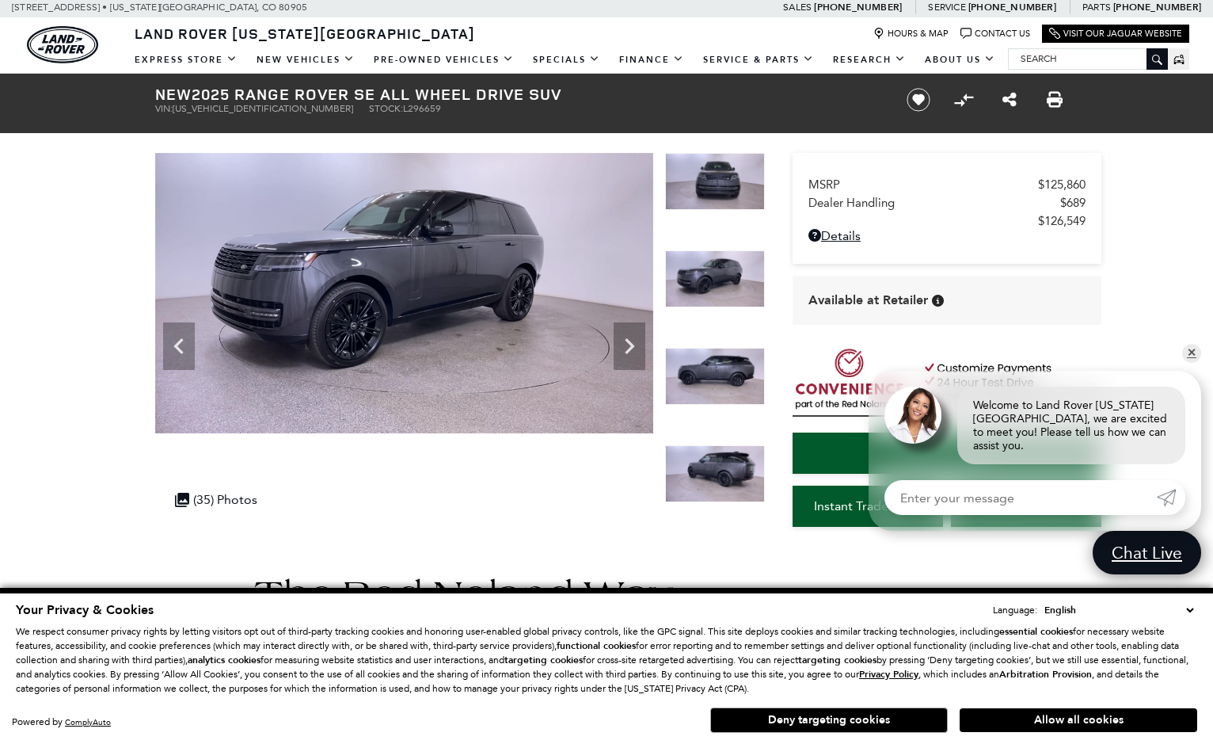
click at [697, 454] on img at bounding box center [715, 473] width 100 height 57
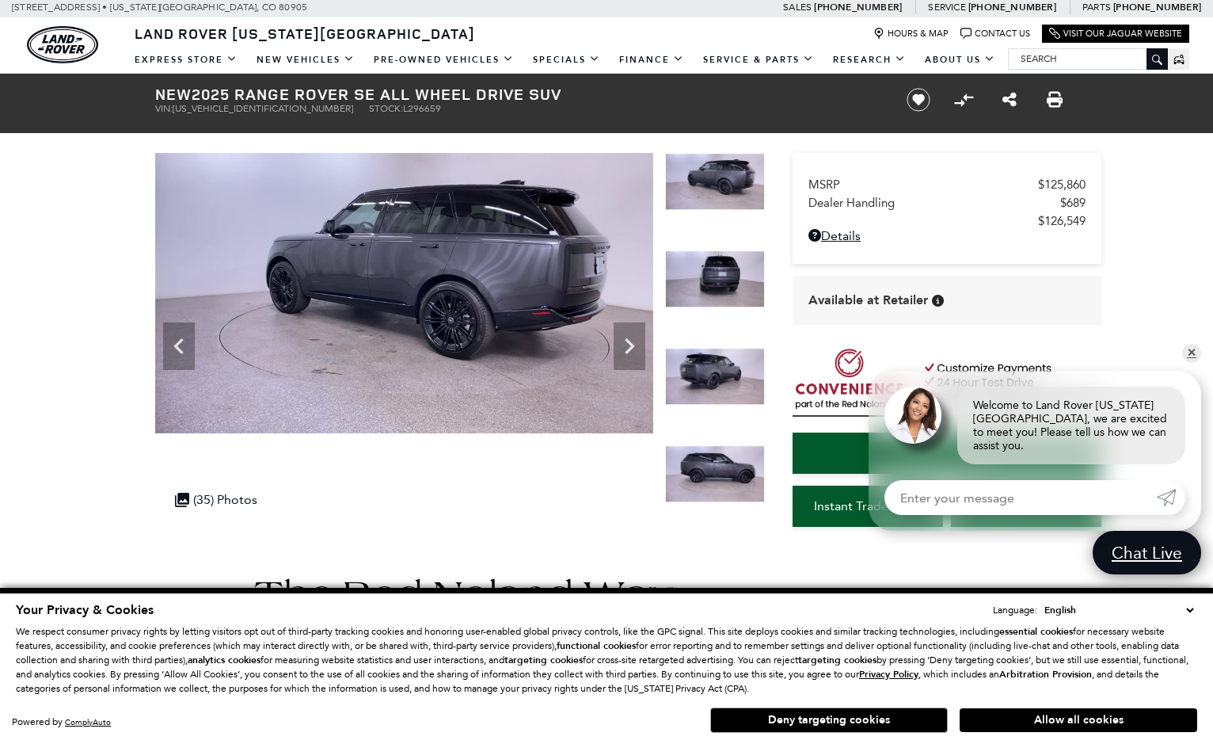
click at [710, 483] on img at bounding box center [715, 473] width 100 height 57
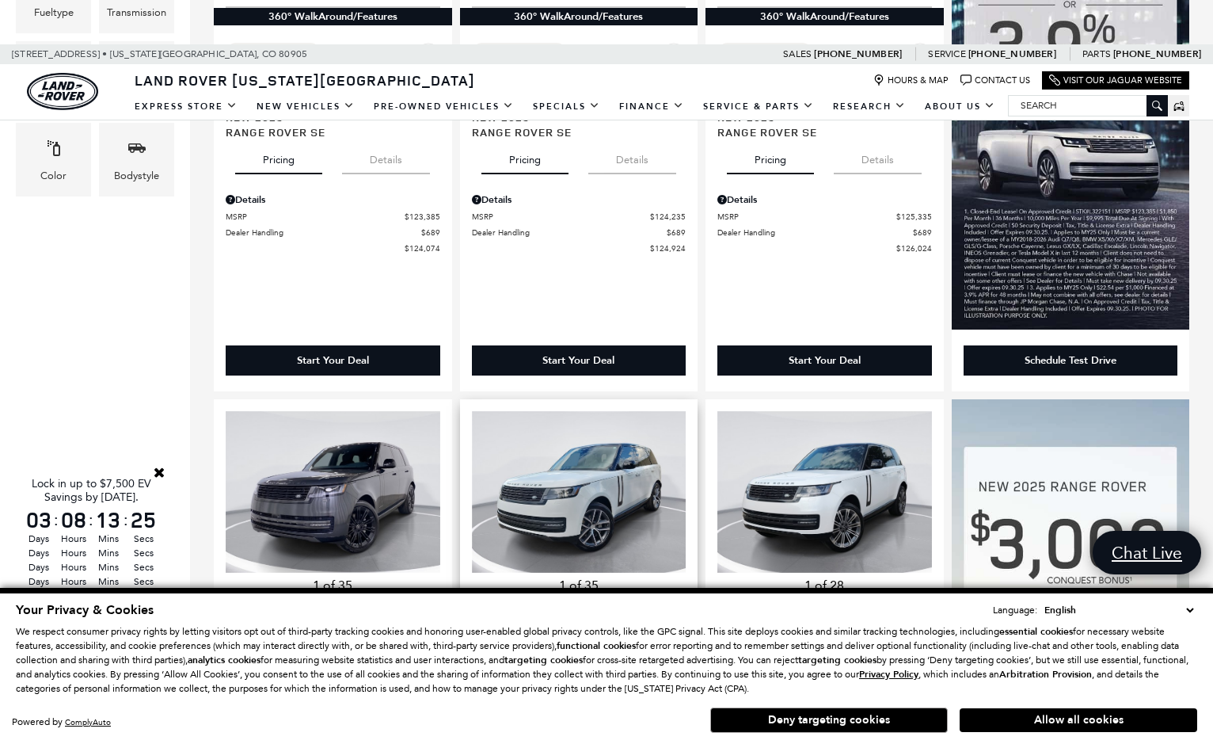
scroll to position [741, 0]
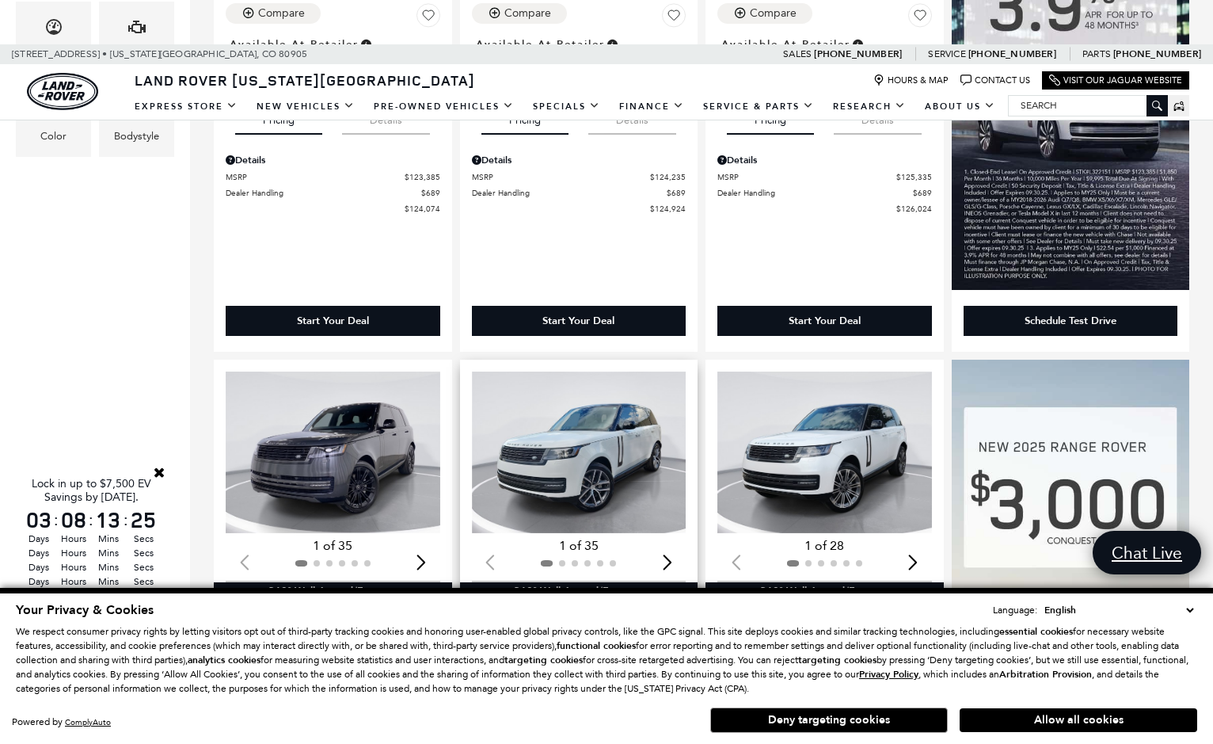
click at [595, 409] on img "1 / 2" at bounding box center [579, 451] width 215 height 161
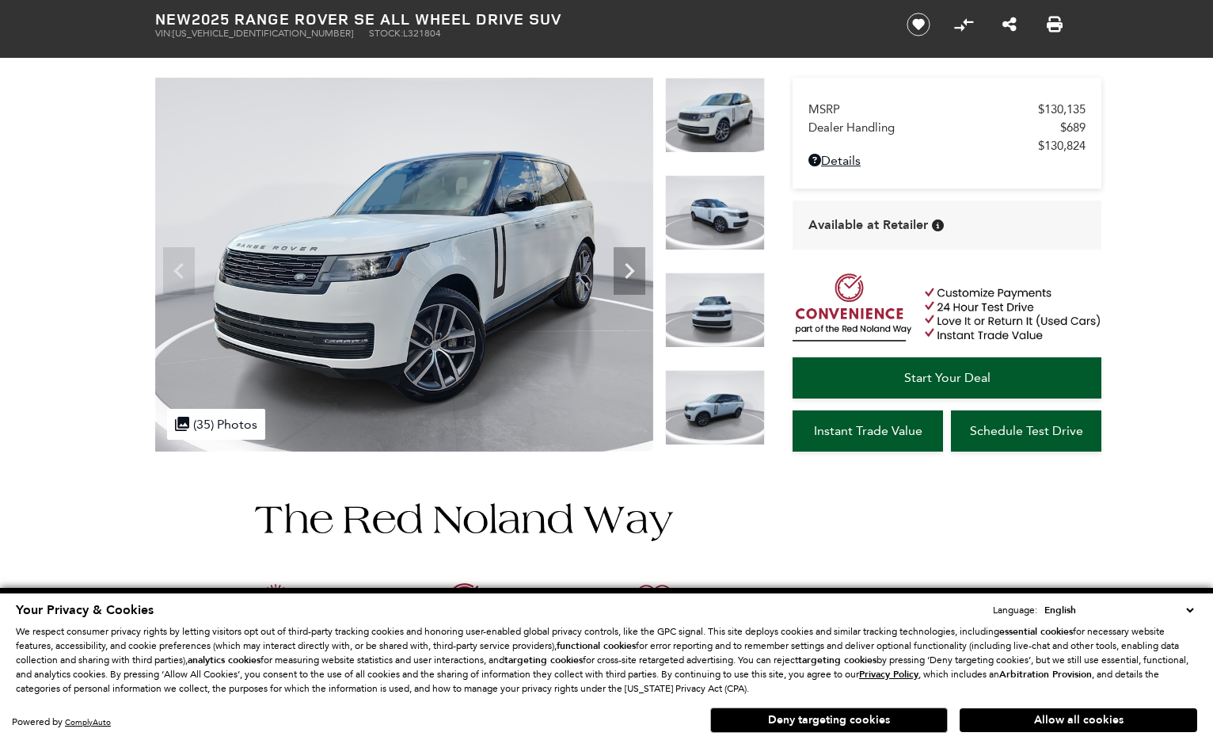
click at [730, 394] on img at bounding box center [715, 407] width 100 height 75
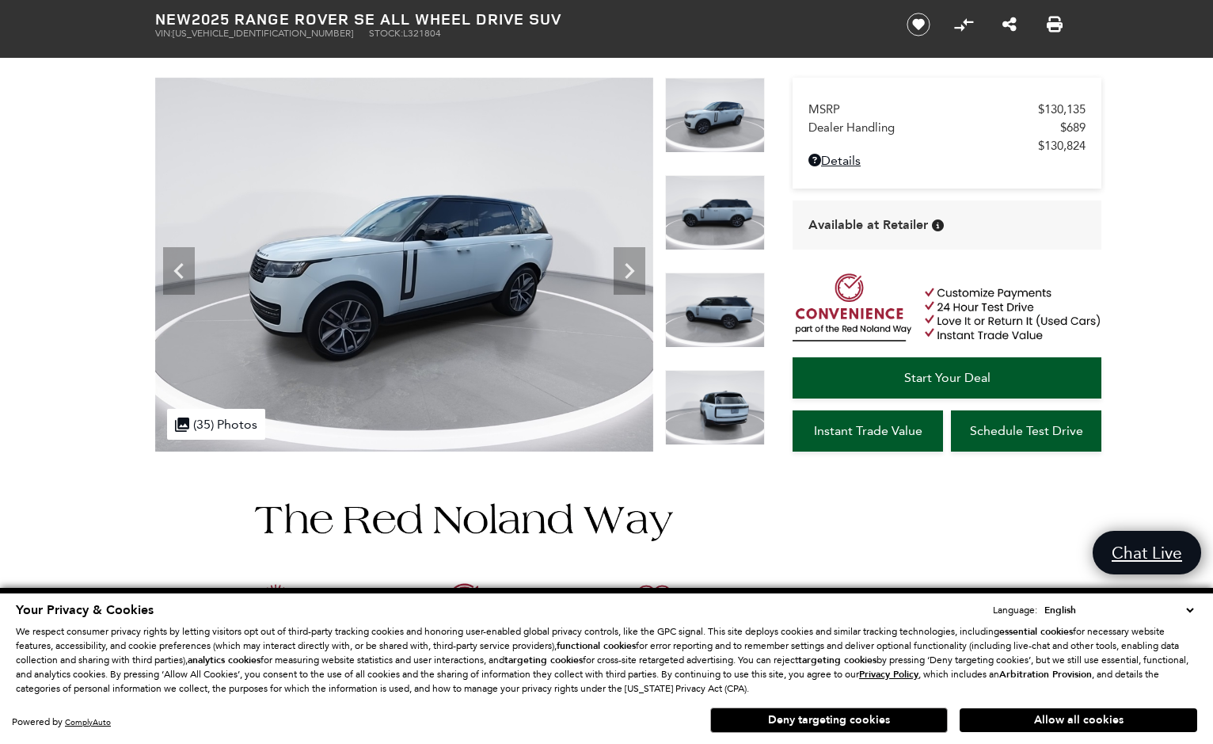
click at [703, 327] on img at bounding box center [715, 309] width 100 height 75
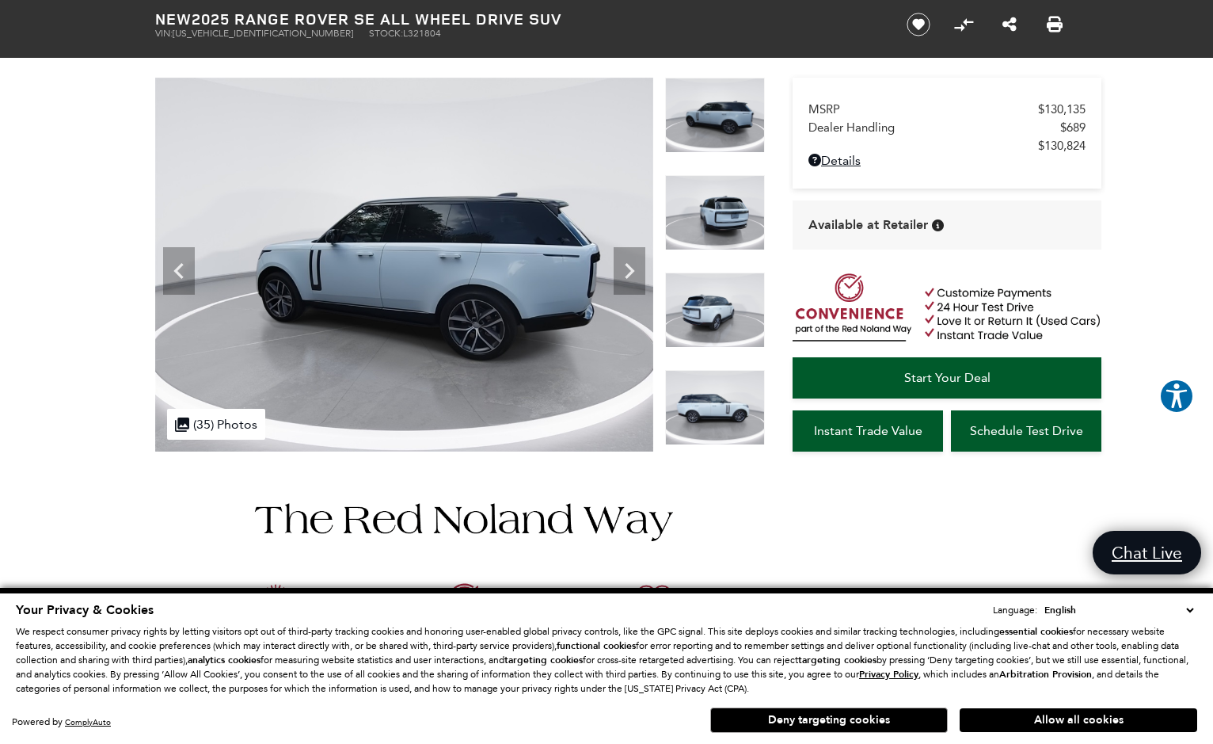
scroll to position [126, 0]
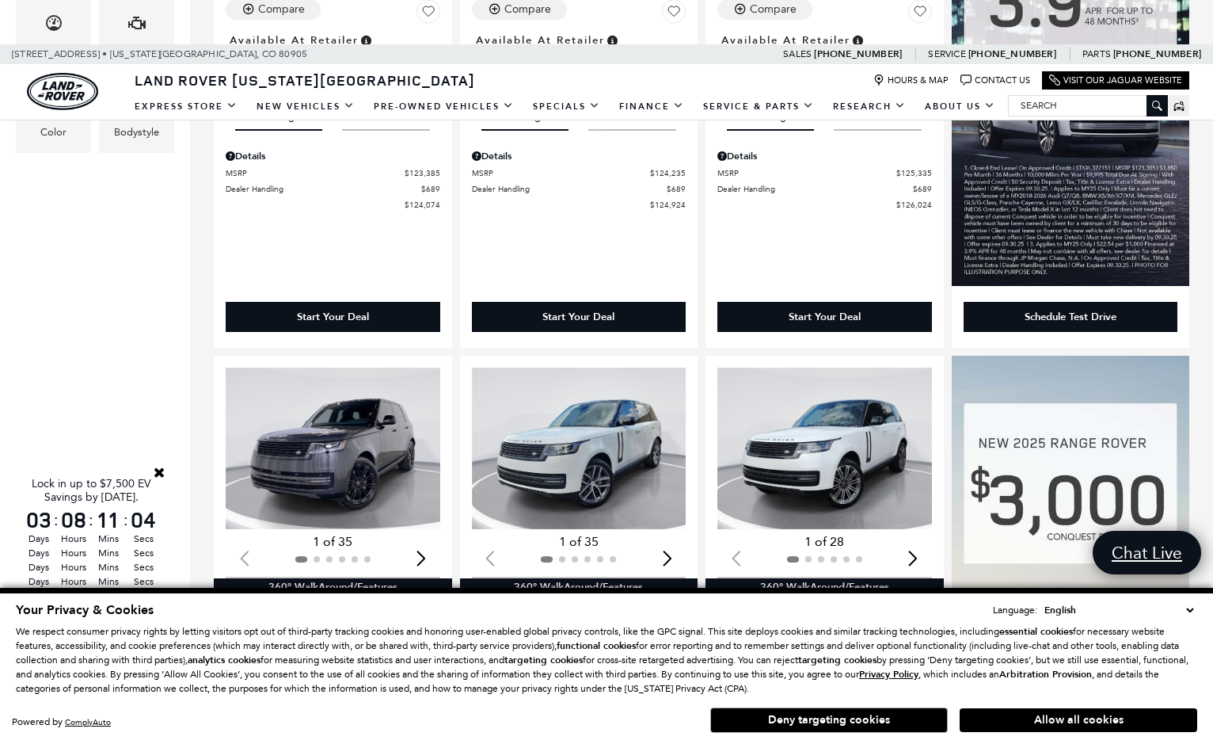
scroll to position [862, 0]
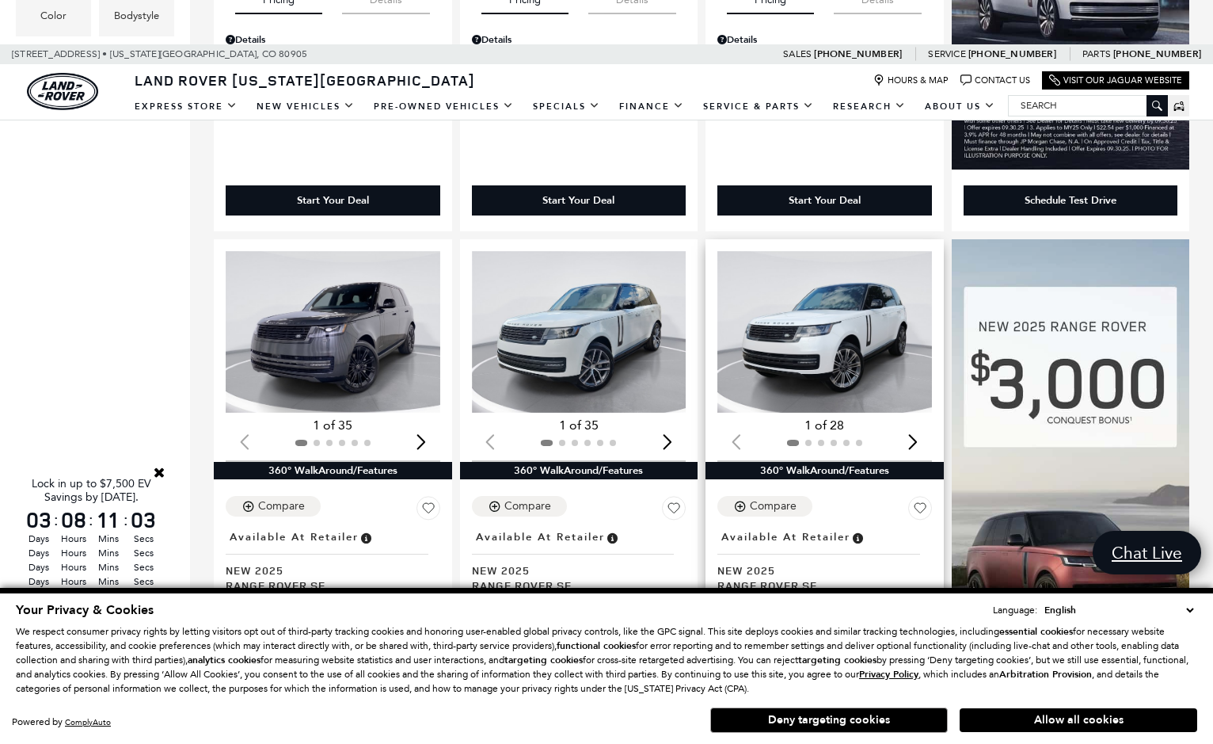
click at [863, 317] on img "1 / 2" at bounding box center [825, 331] width 215 height 161
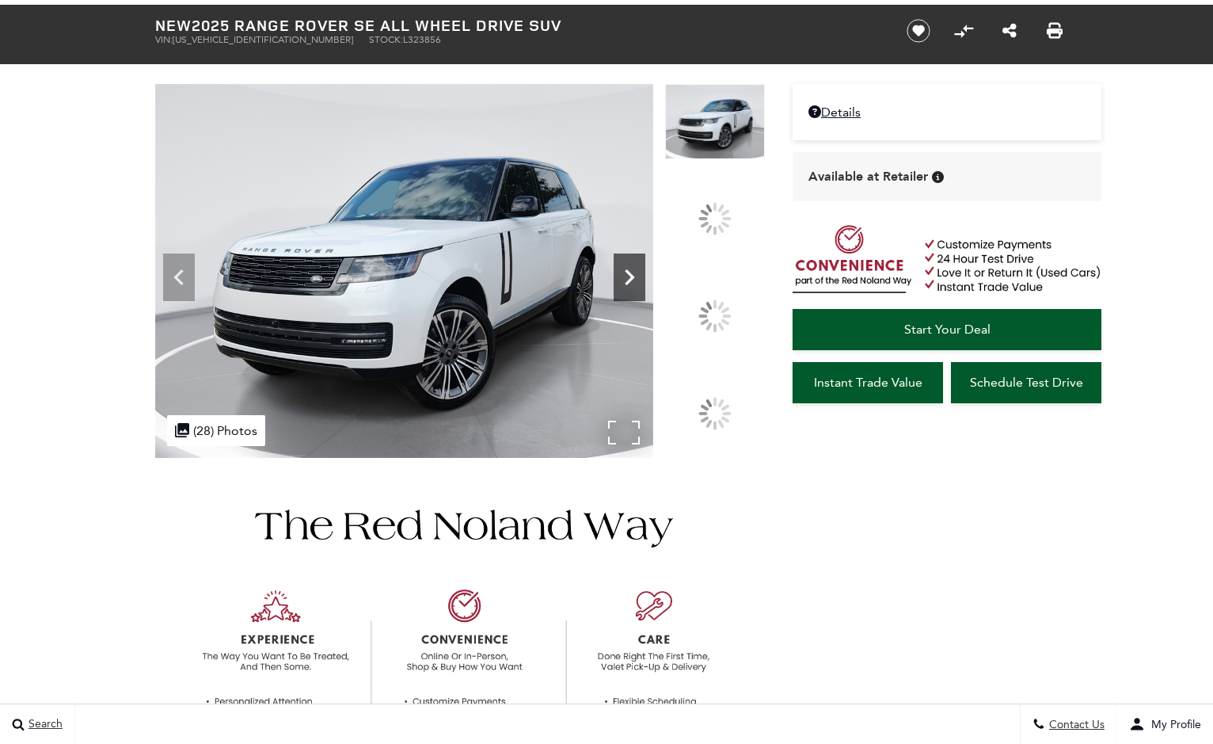
click at [646, 295] on div at bounding box center [630, 277] width 32 height 48
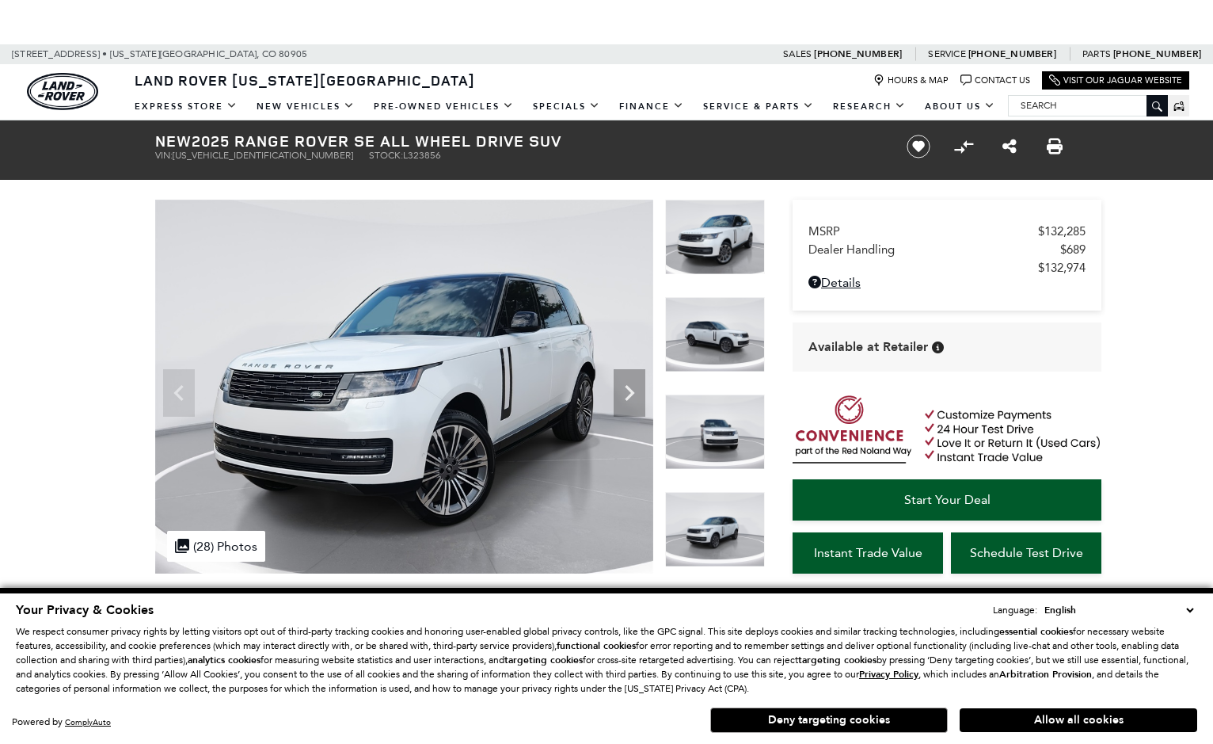
click at [707, 341] on img at bounding box center [715, 334] width 100 height 75
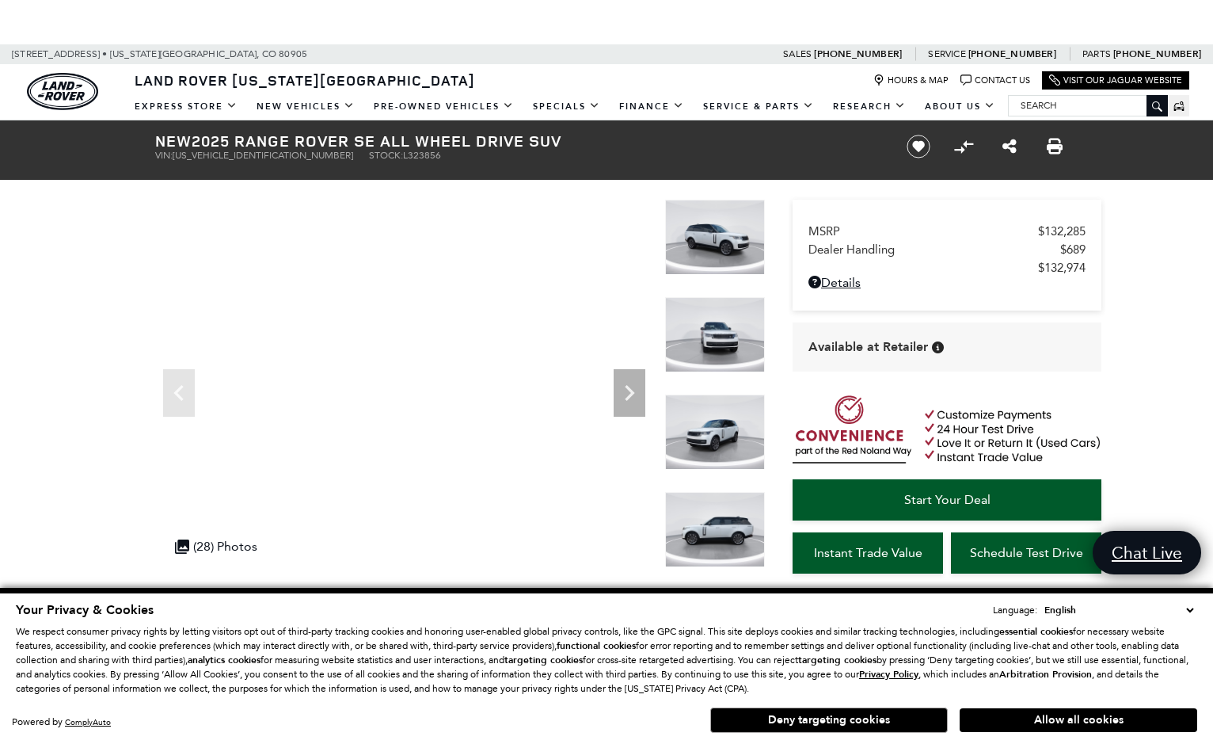
click at [723, 531] on img at bounding box center [715, 529] width 100 height 75
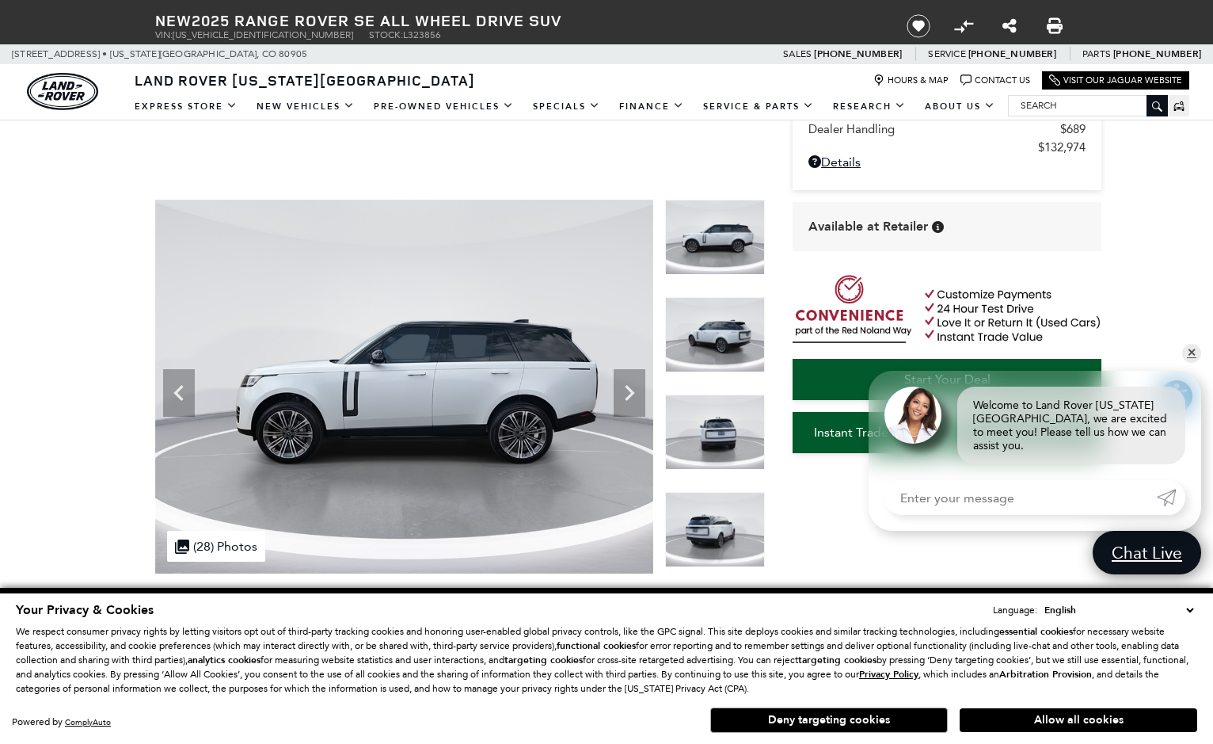
scroll to position [200, 0]
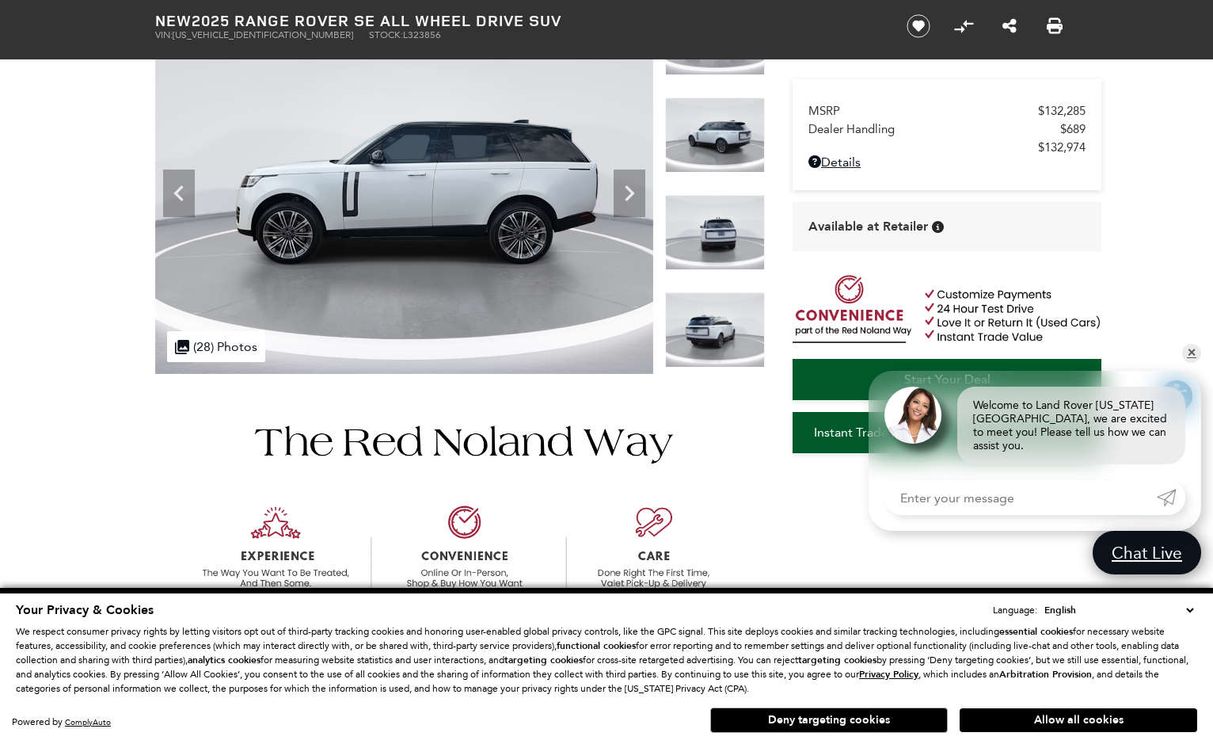
click at [719, 373] on div at bounding box center [715, 340] width 100 height 97
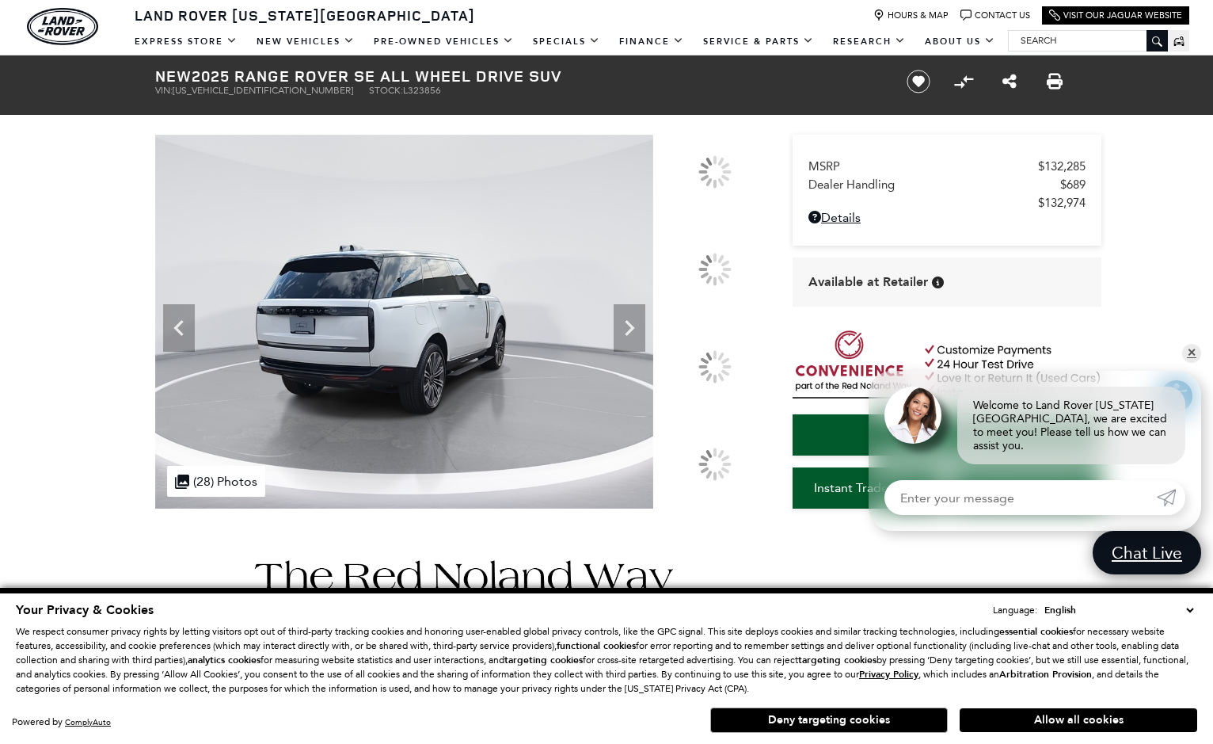
scroll to position [67, 0]
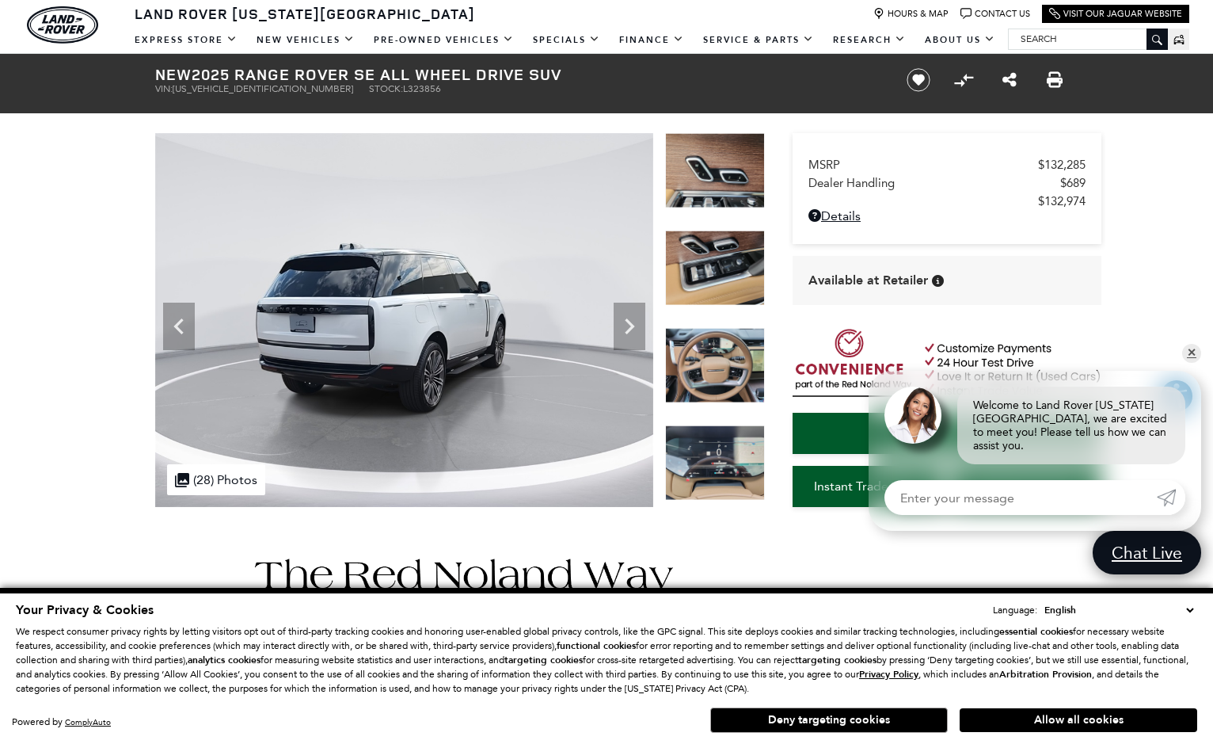
click at [715, 175] on img at bounding box center [715, 170] width 100 height 75
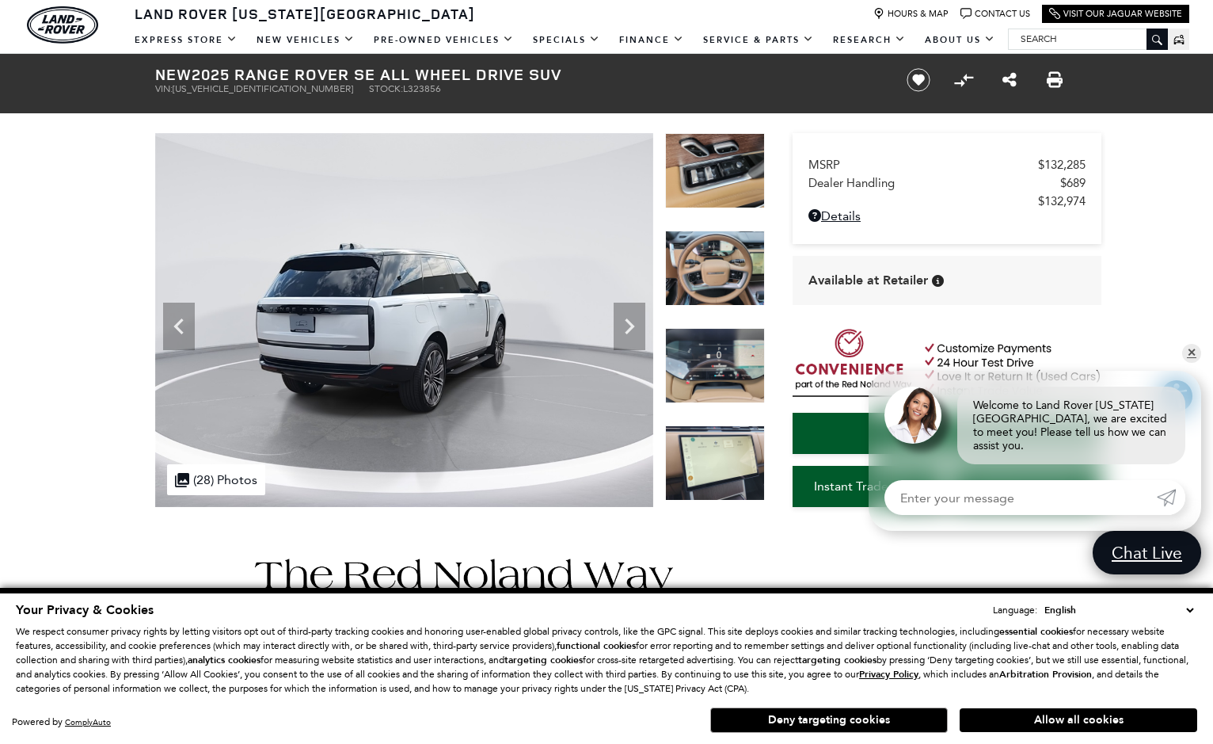
click at [710, 251] on img at bounding box center [715, 267] width 100 height 75
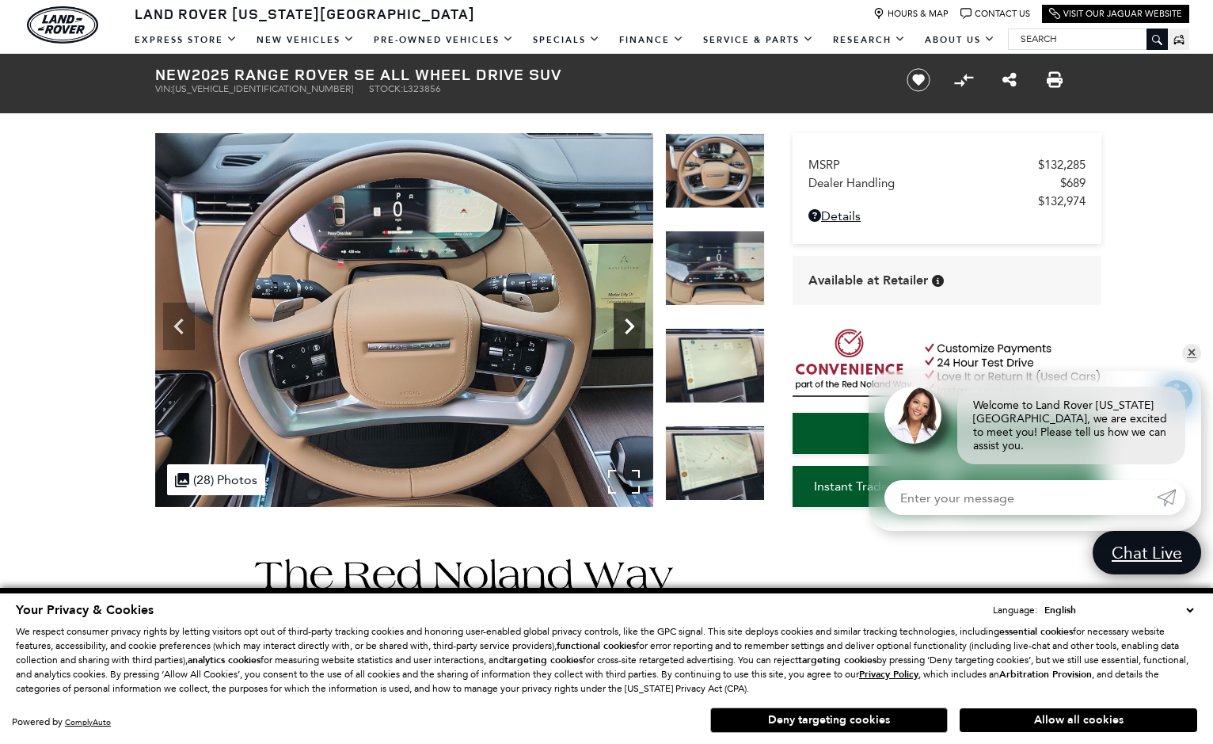
click at [639, 337] on icon "Next" at bounding box center [630, 326] width 32 height 32
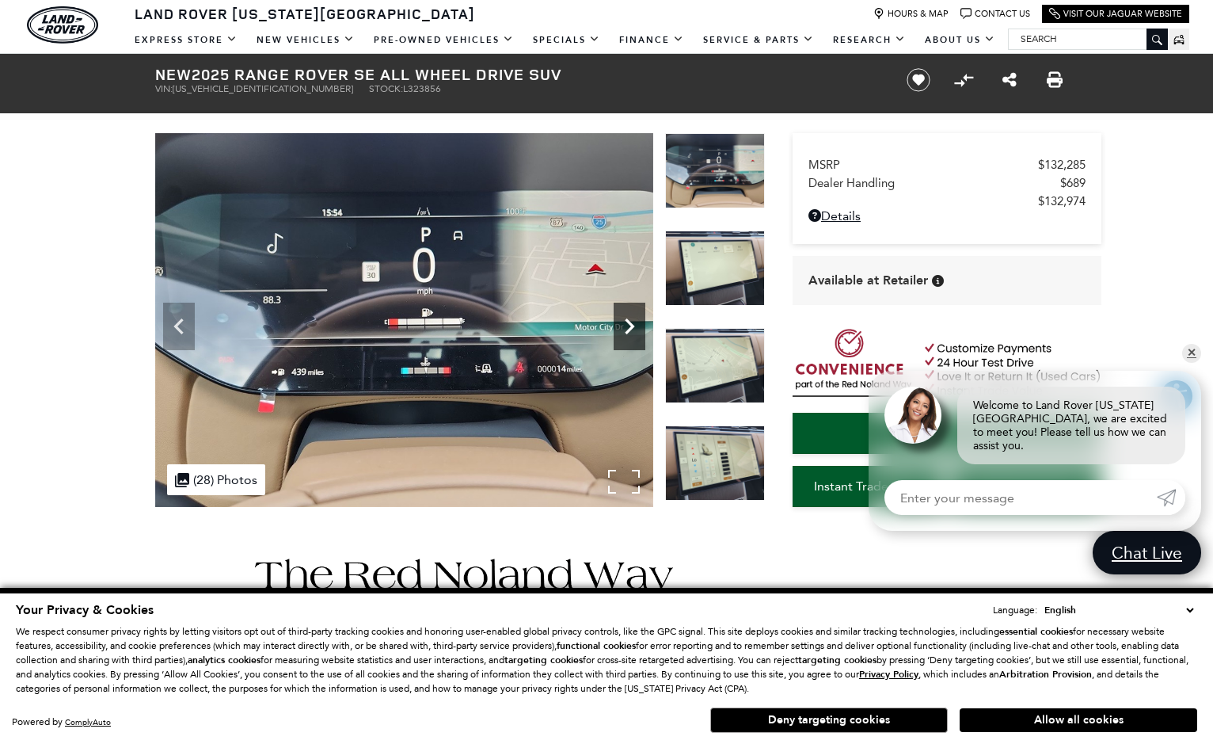
click at [636, 334] on icon "Next" at bounding box center [630, 326] width 32 height 32
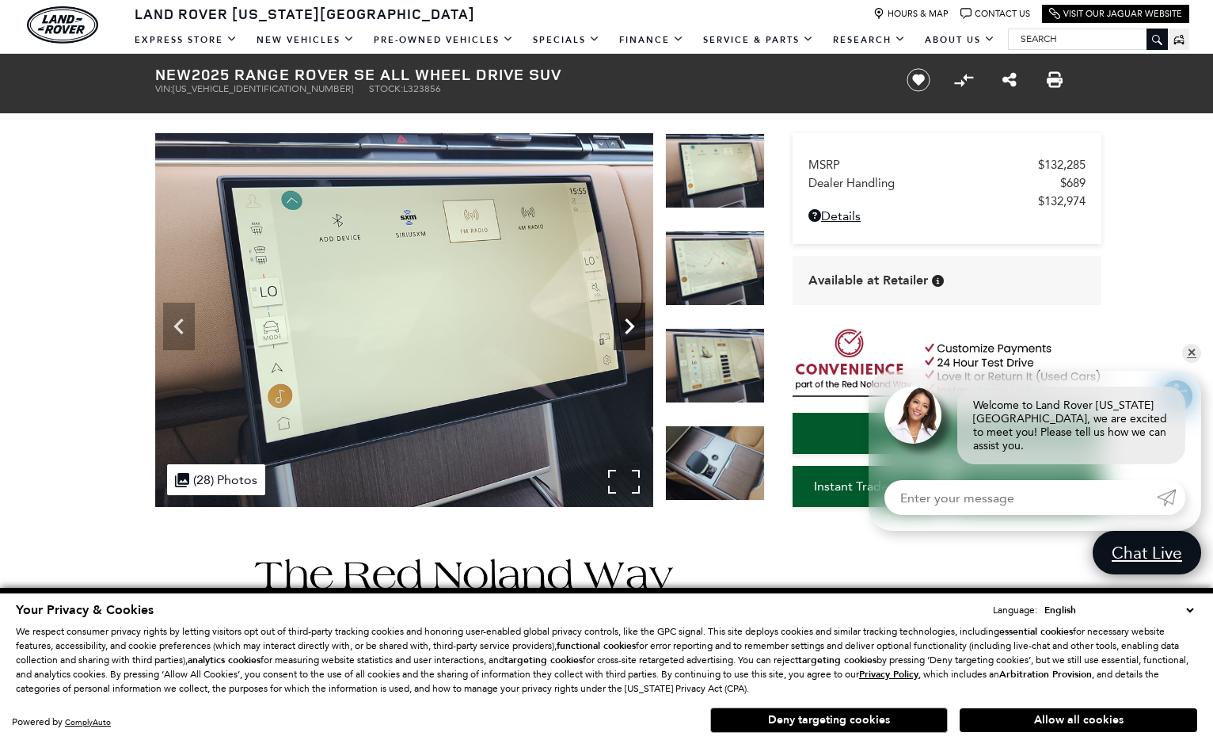
click at [636, 333] on icon "Next" at bounding box center [630, 326] width 32 height 32
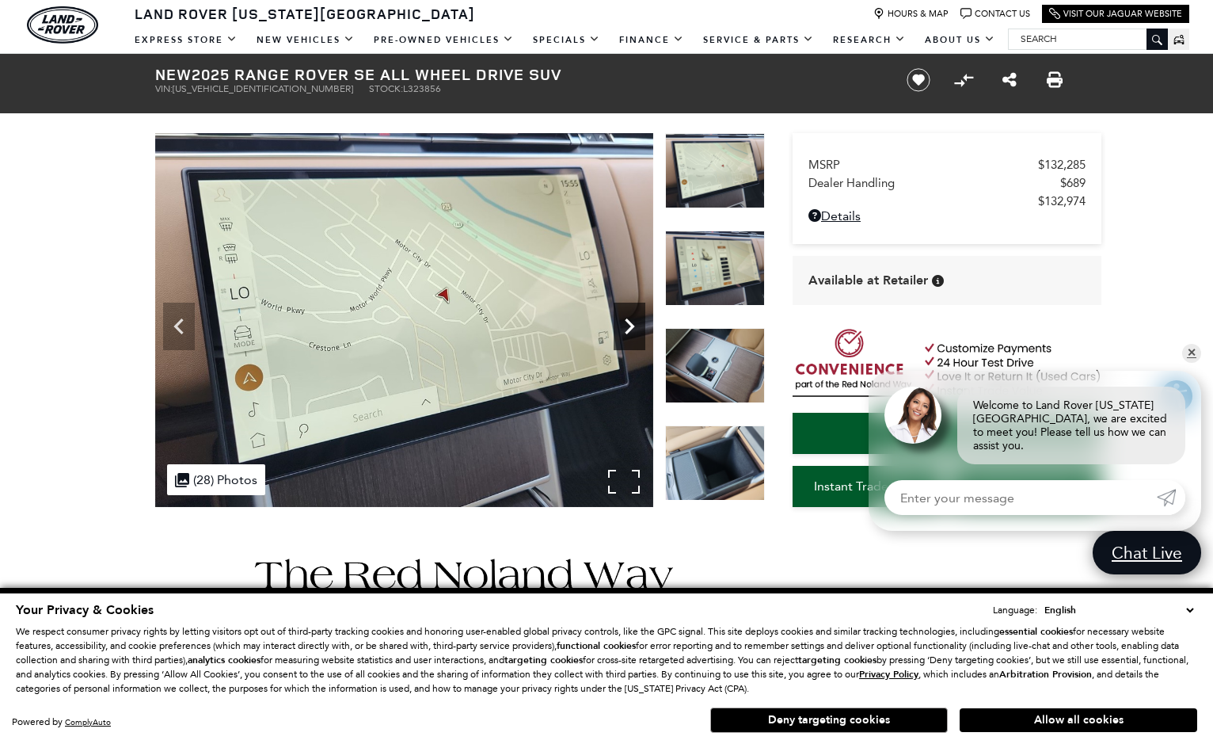
click at [636, 333] on icon "Next" at bounding box center [630, 326] width 32 height 32
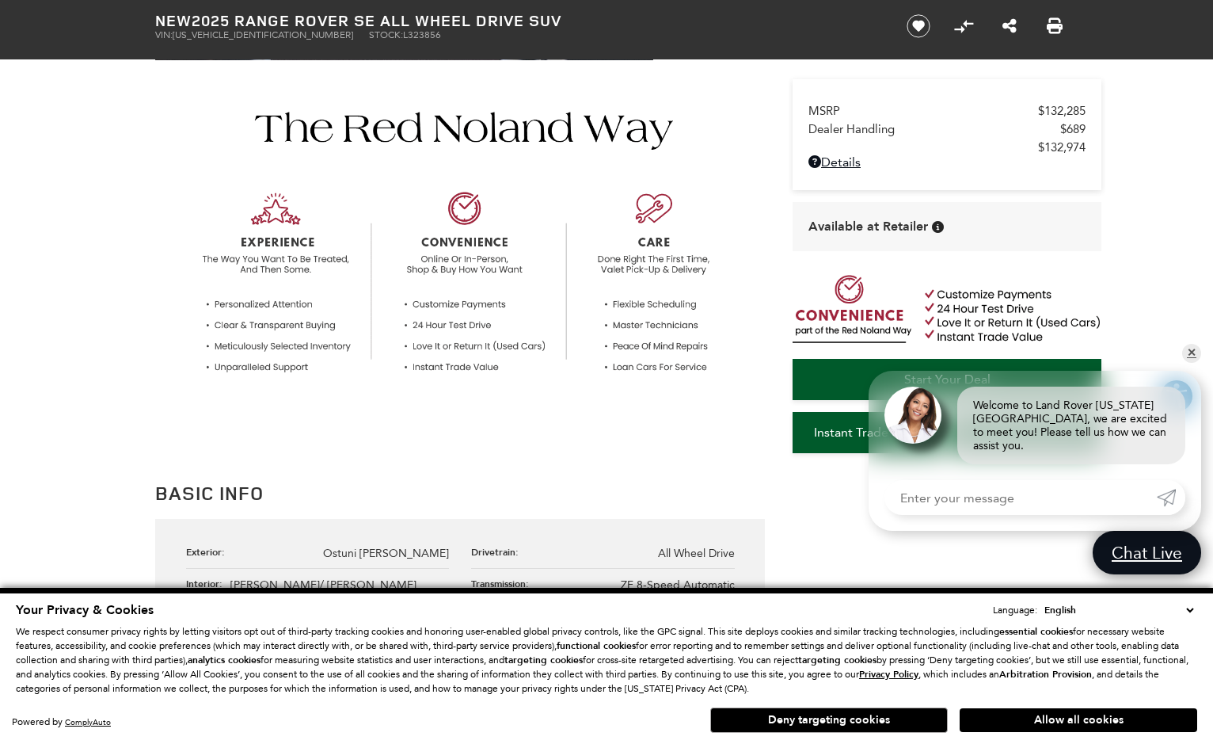
scroll to position [0, 0]
